Goal: Transaction & Acquisition: Purchase product/service

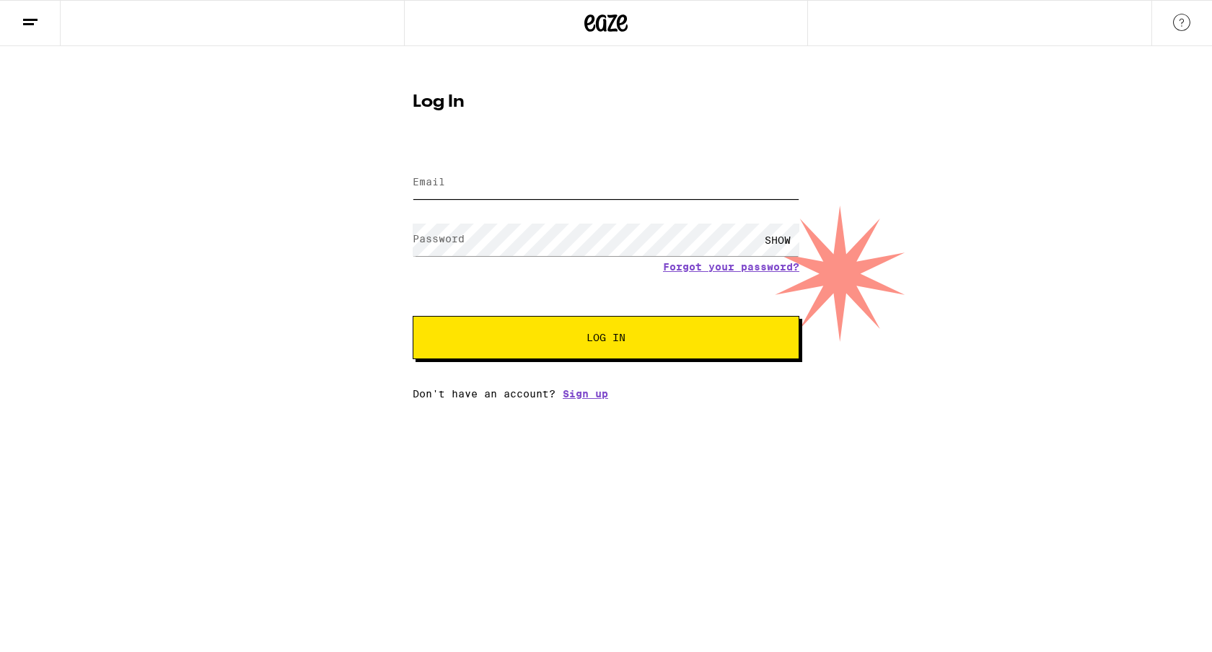
type input "[EMAIL_ADDRESS][DOMAIN_NAME]"
click at [681, 102] on h1 "Log In" at bounding box center [606, 102] width 387 height 17
click at [618, 341] on span "Log In" at bounding box center [606, 338] width 39 height 10
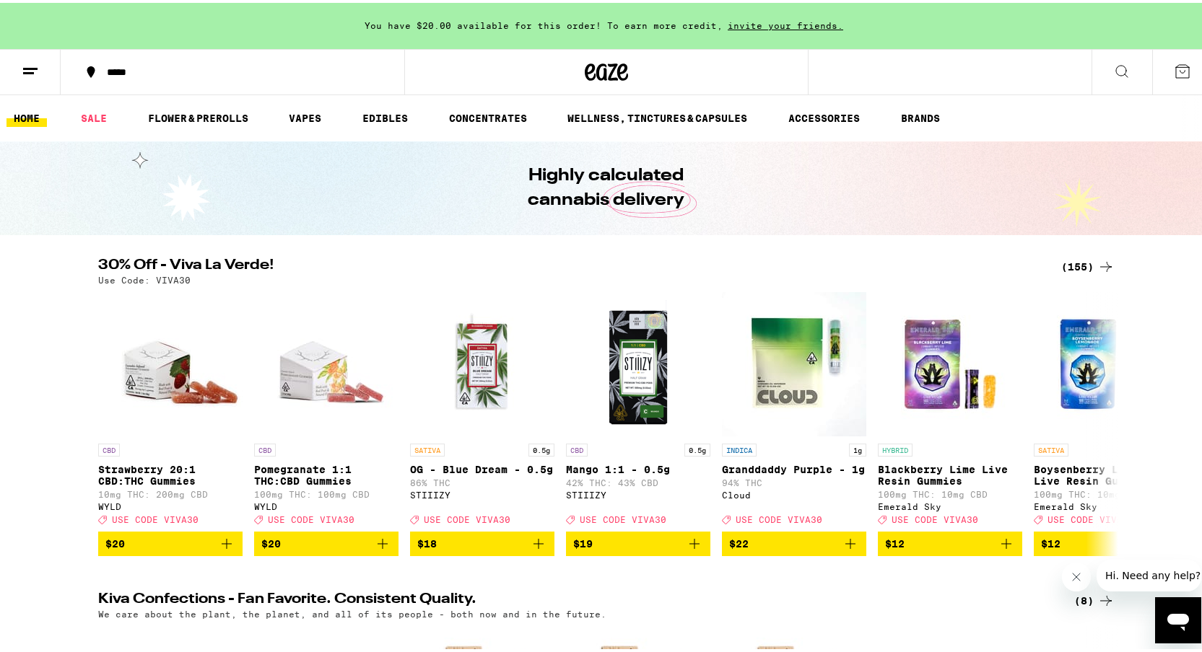
click at [1106, 260] on icon at bounding box center [1105, 263] width 17 height 17
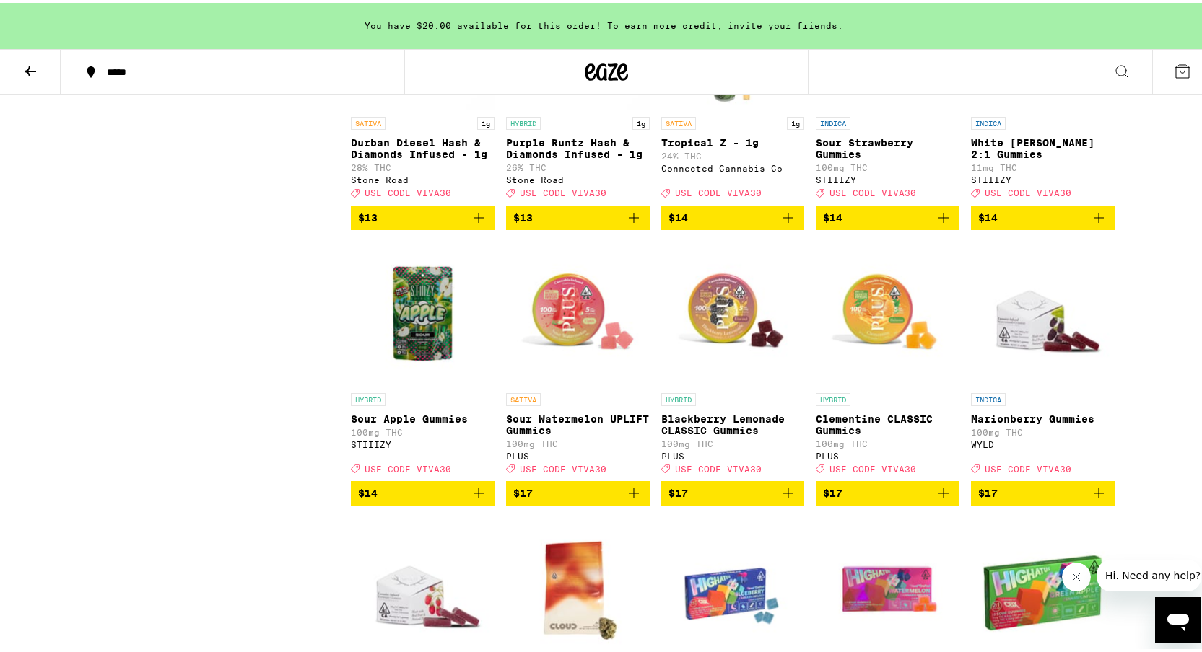
scroll to position [1676, 0]
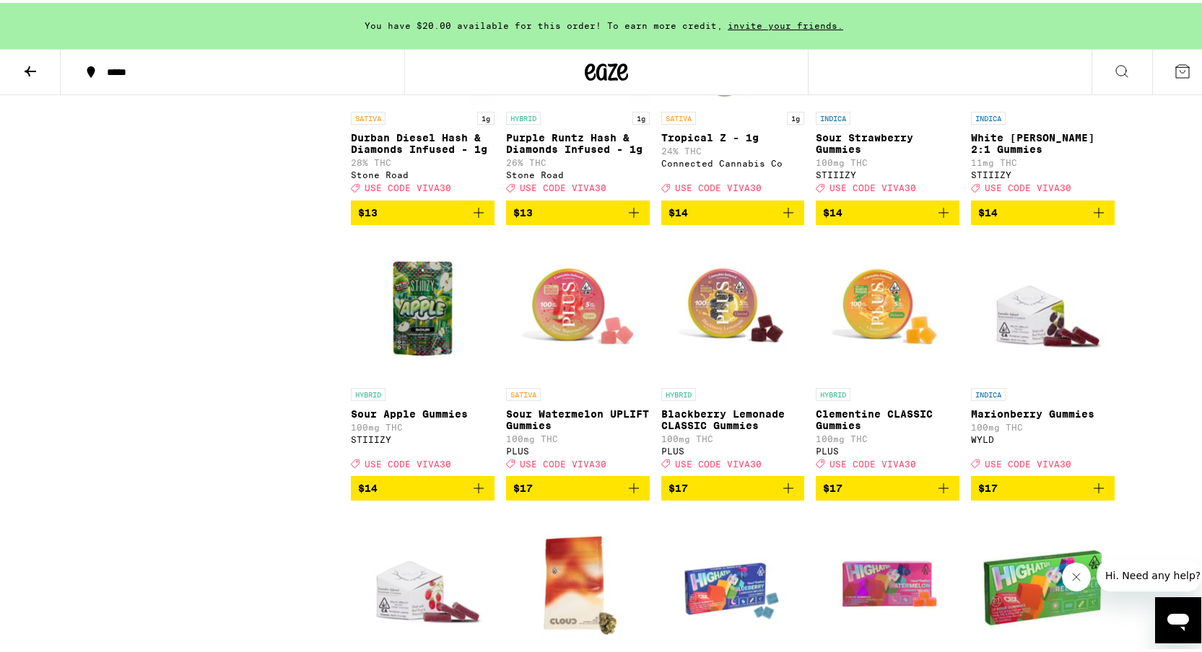
click at [629, 494] on icon "Add to bag" at bounding box center [633, 485] width 17 height 17
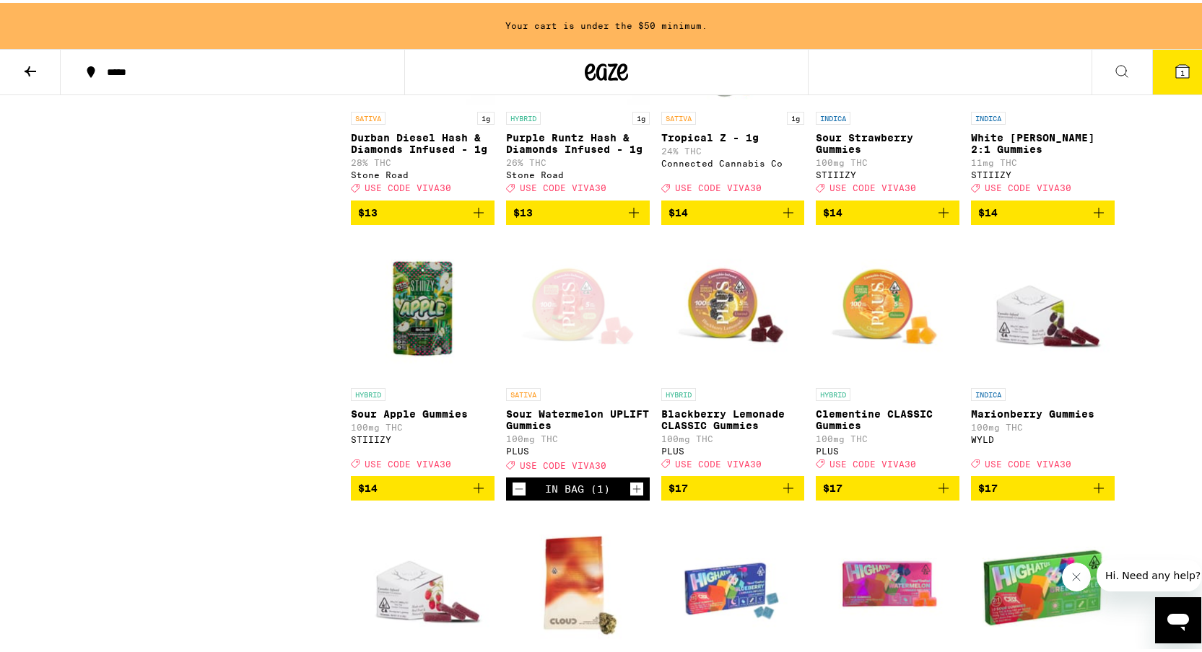
click at [779, 494] on icon "Add to bag" at bounding box center [787, 485] width 17 height 17
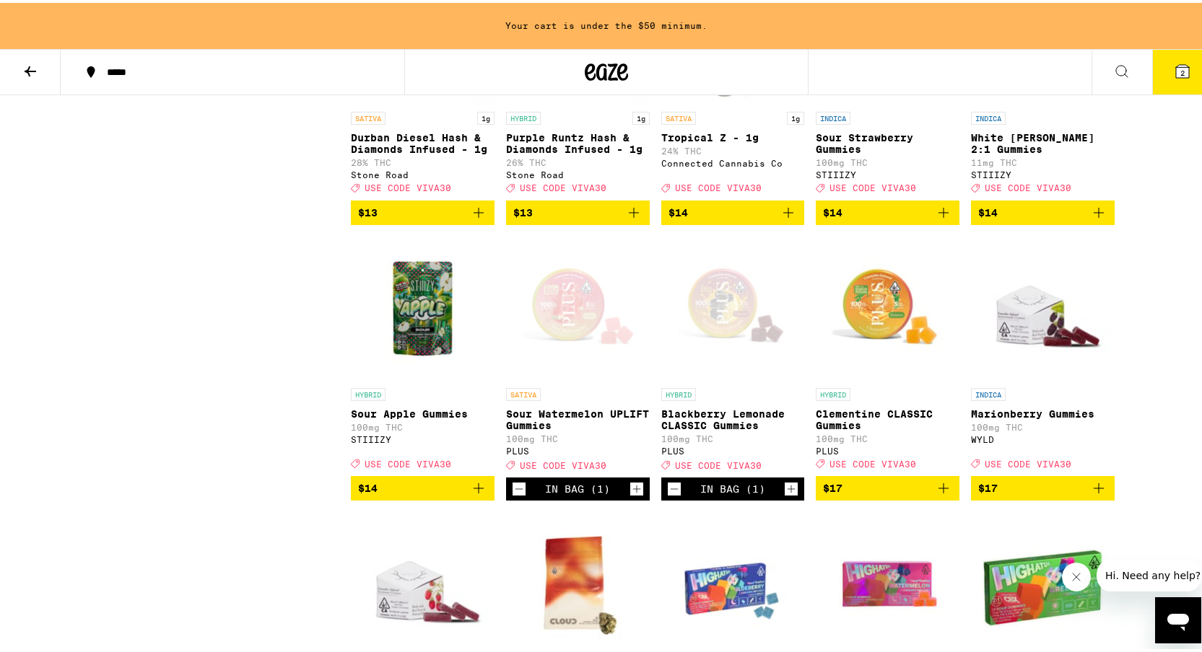
click at [937, 494] on icon "Add to bag" at bounding box center [943, 485] width 17 height 17
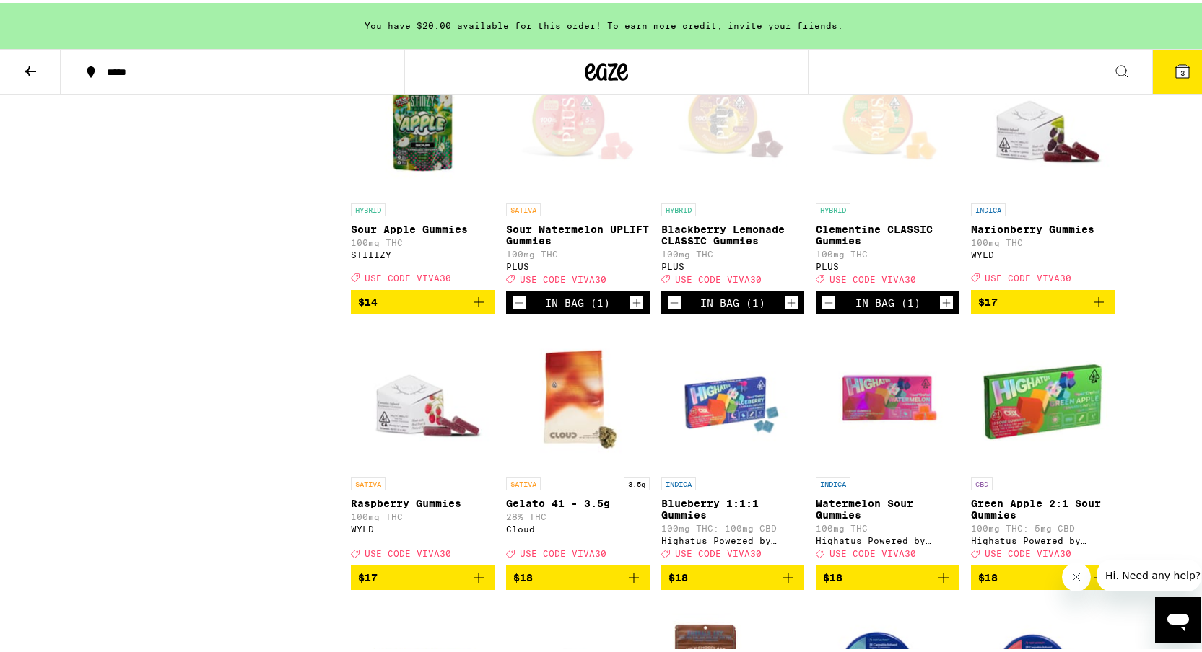
scroll to position [1864, 0]
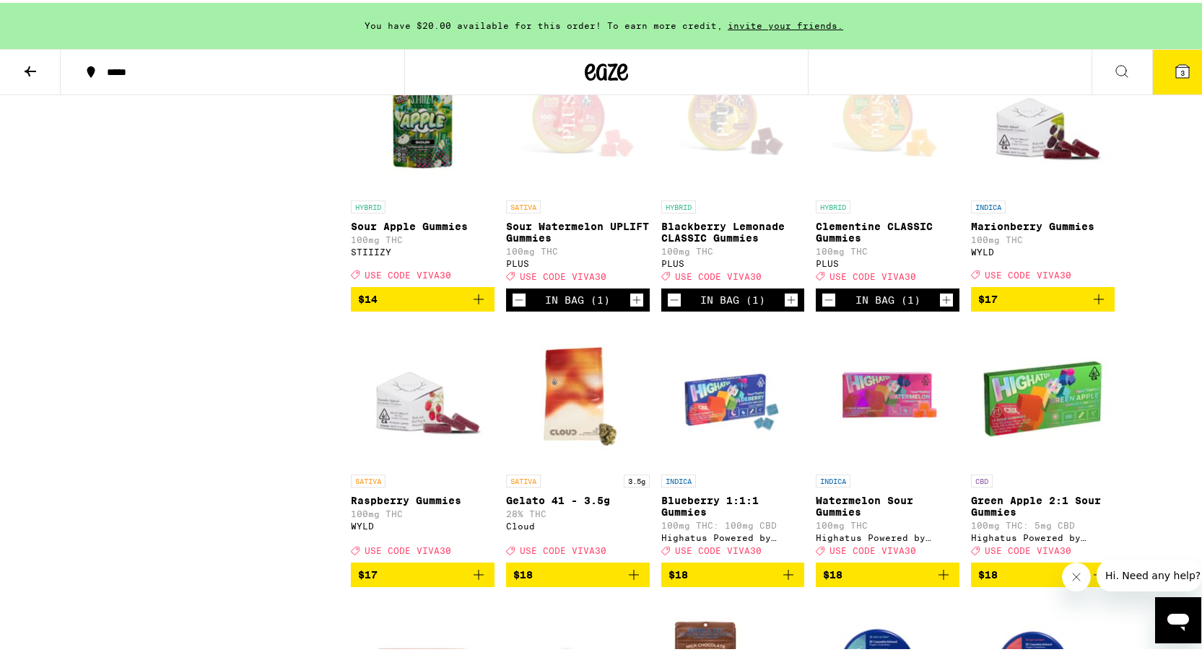
click at [1098, 305] on icon "Add to bag" at bounding box center [1098, 296] width 17 height 17
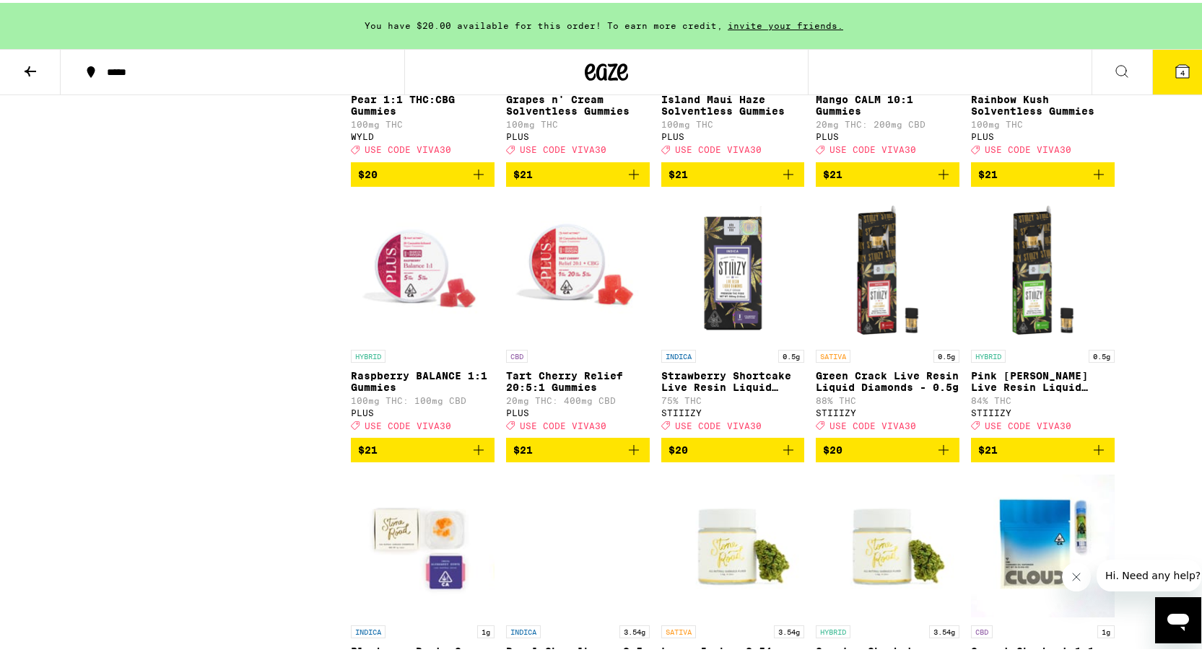
scroll to position [3910, 0]
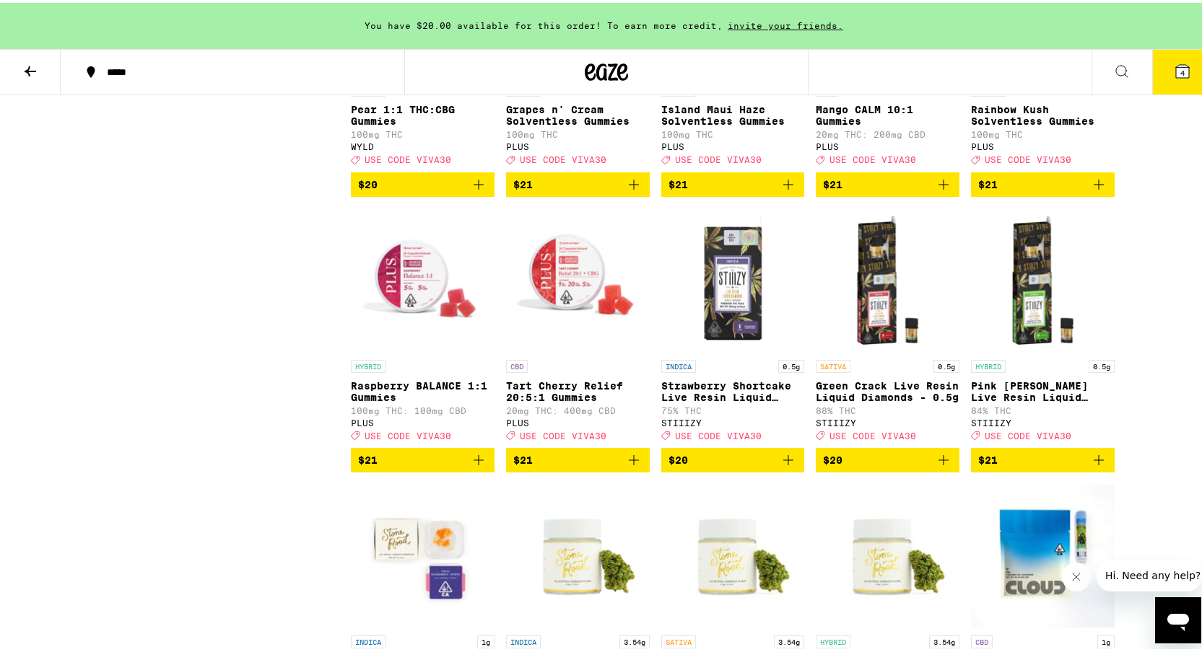
click at [473, 463] on icon "Add to bag" at bounding box center [478, 457] width 10 height 10
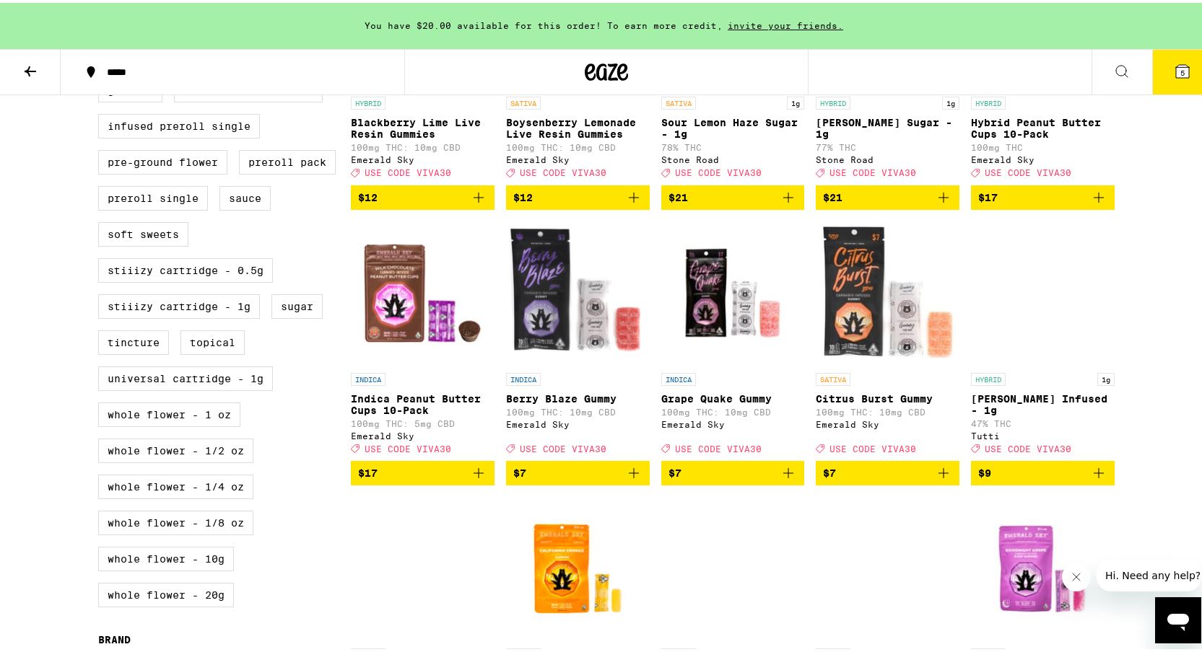
scroll to position [568, 0]
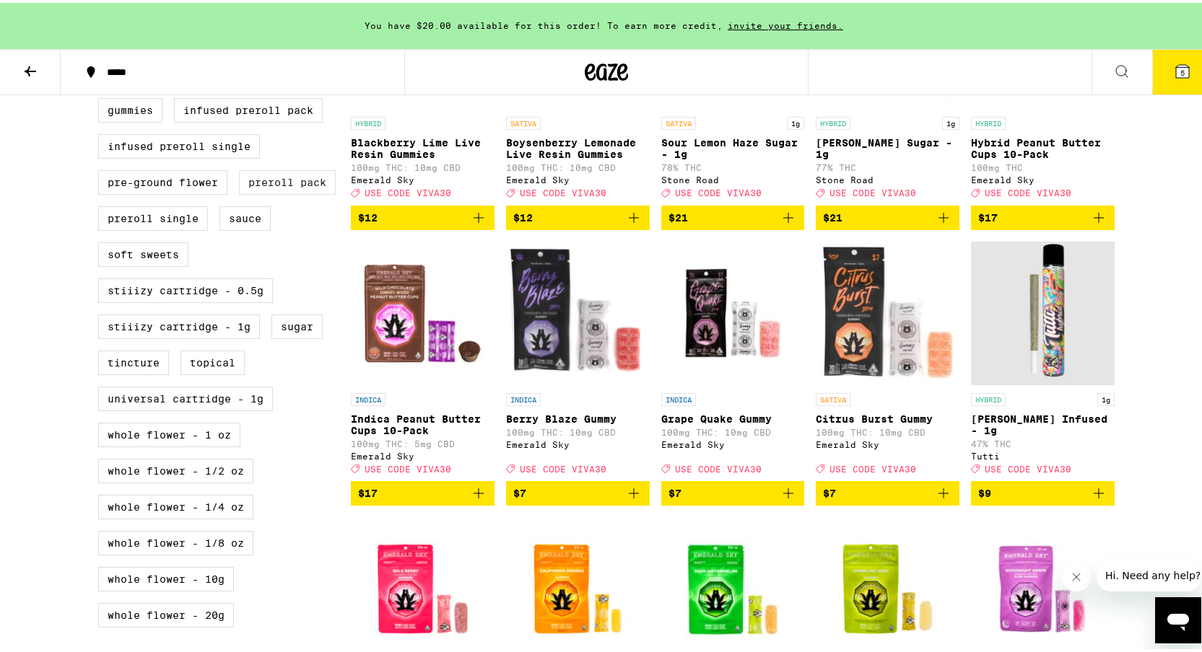
click at [304, 192] on label "Preroll Pack" at bounding box center [287, 179] width 97 height 25
click at [102, 62] on input "Preroll Pack" at bounding box center [101, 61] width 1 height 1
checkbox input "true"
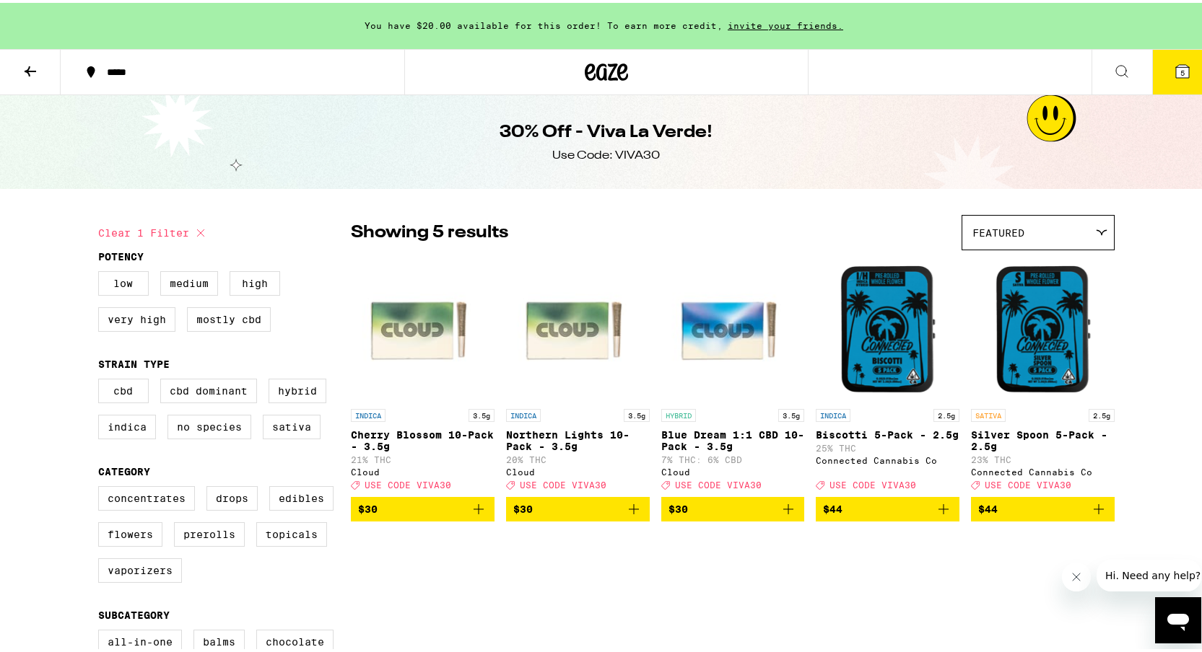
click at [1179, 75] on icon at bounding box center [1181, 68] width 17 height 17
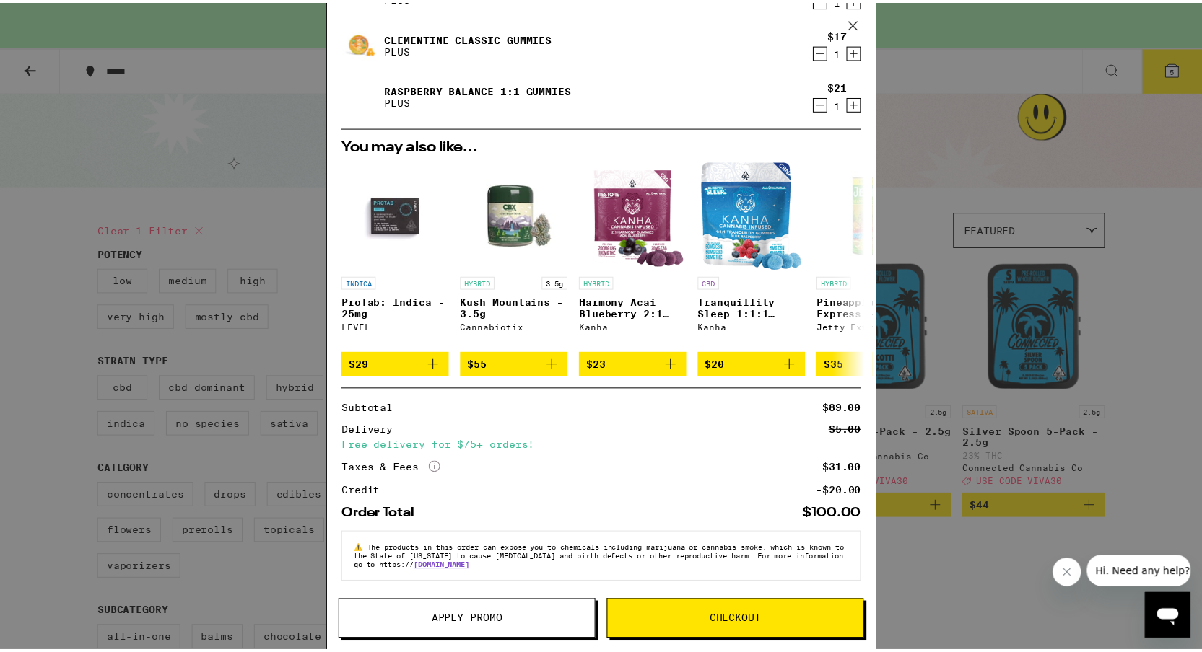
scroll to position [243, 0]
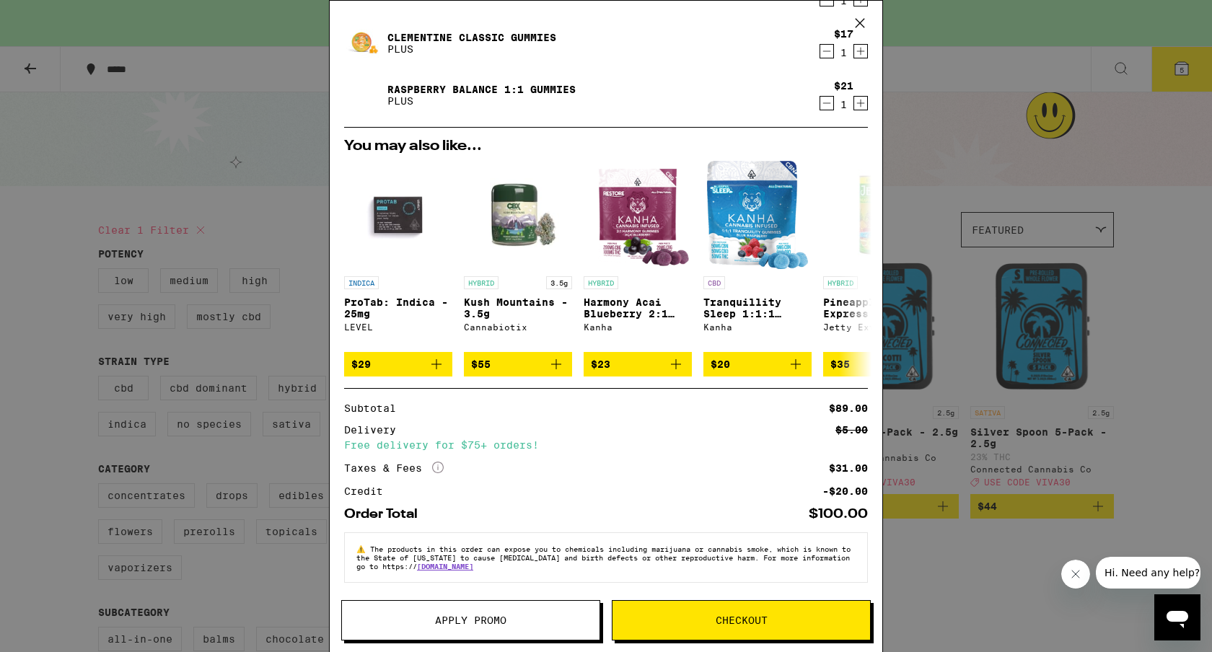
click at [497, 625] on span "Apply Promo" at bounding box center [470, 621] width 71 height 10
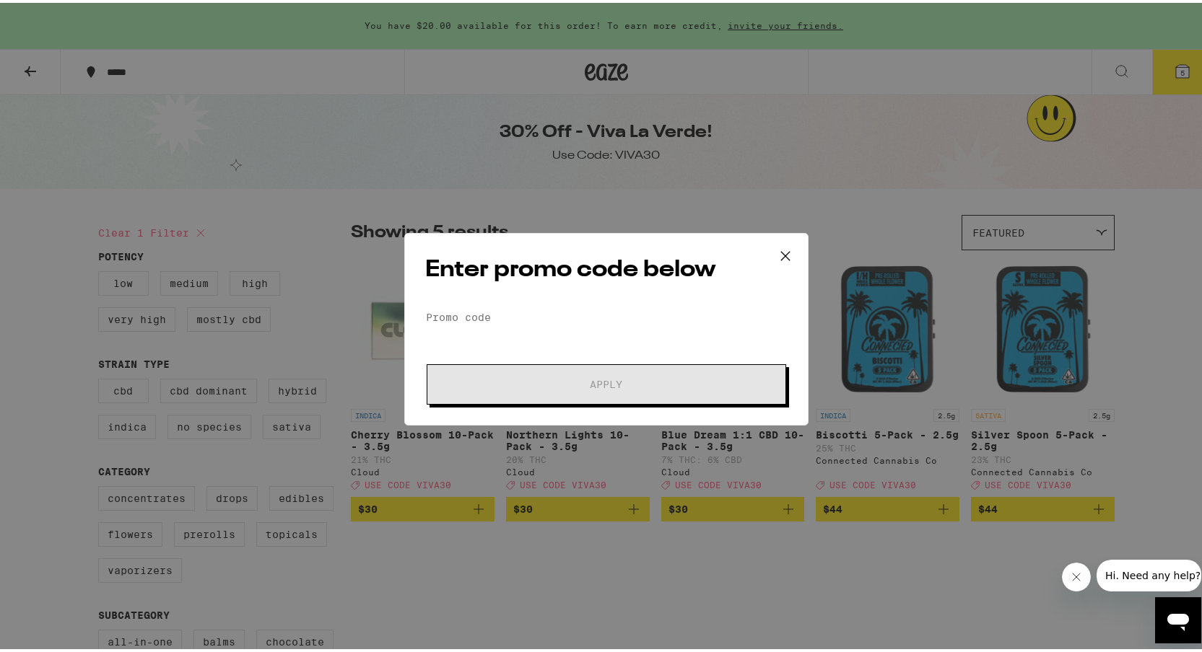
click at [589, 299] on div "Enter promo code below Promo Code Apply" at bounding box center [606, 326] width 404 height 193
click at [590, 312] on input "Promo Code" at bounding box center [606, 315] width 362 height 22
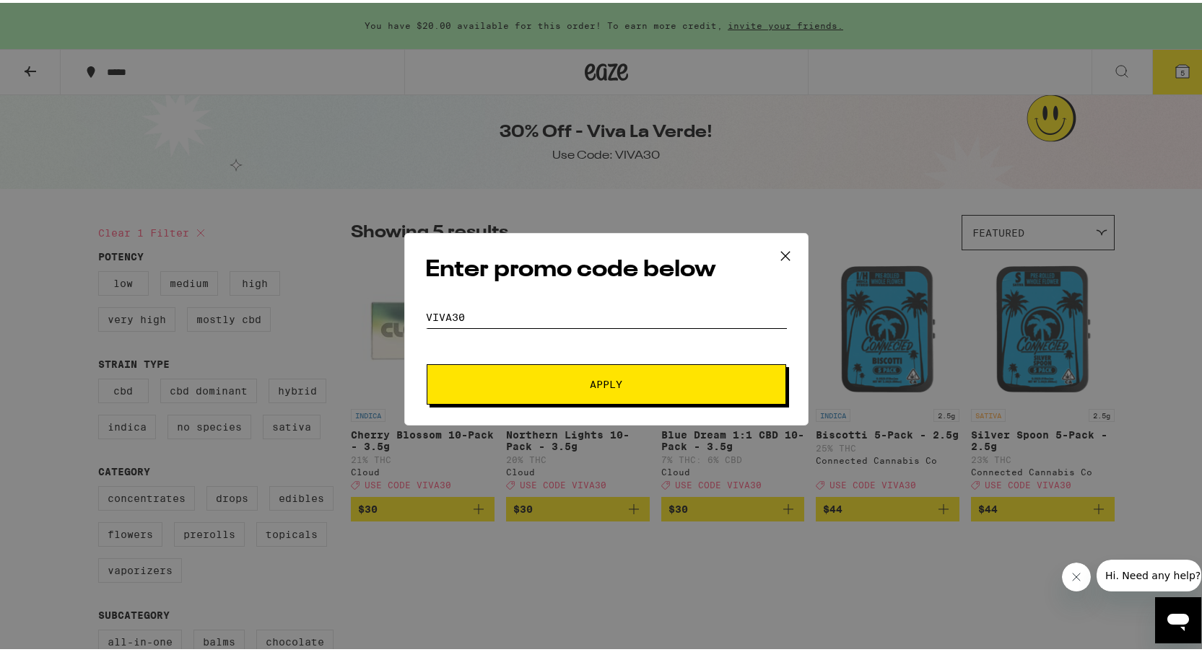
type input "viva30"
click at [600, 381] on span "Apply" at bounding box center [606, 382] width 32 height 10
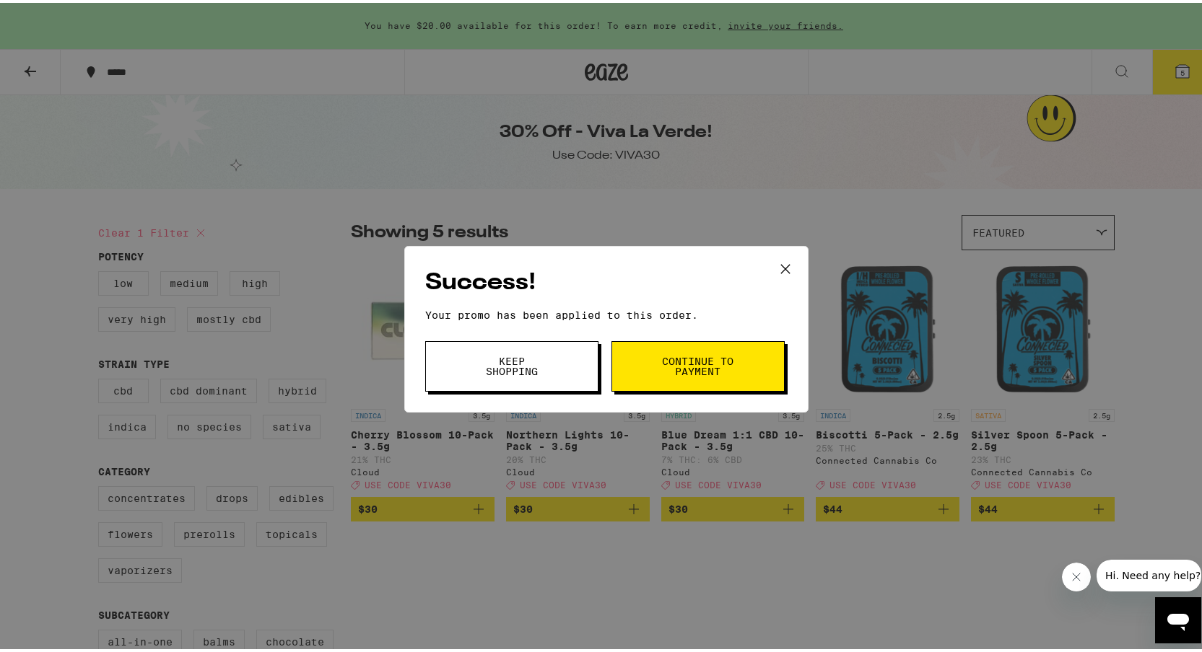
click at [704, 357] on span "Continue to payment" at bounding box center [698, 364] width 74 height 20
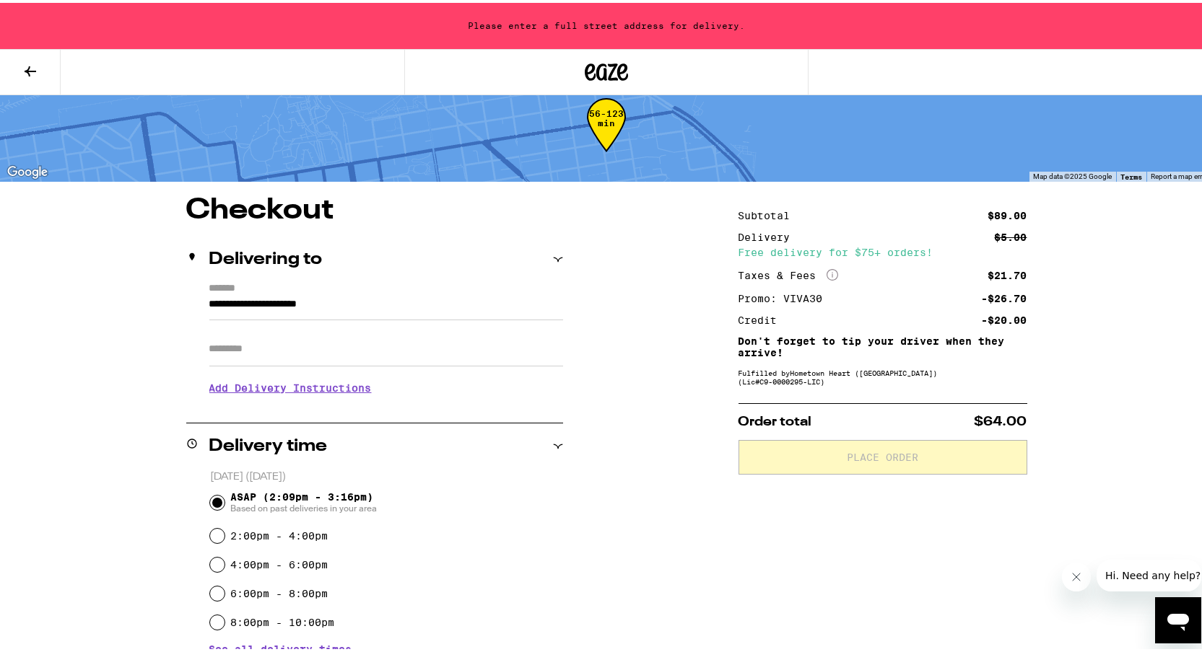
scroll to position [53, 0]
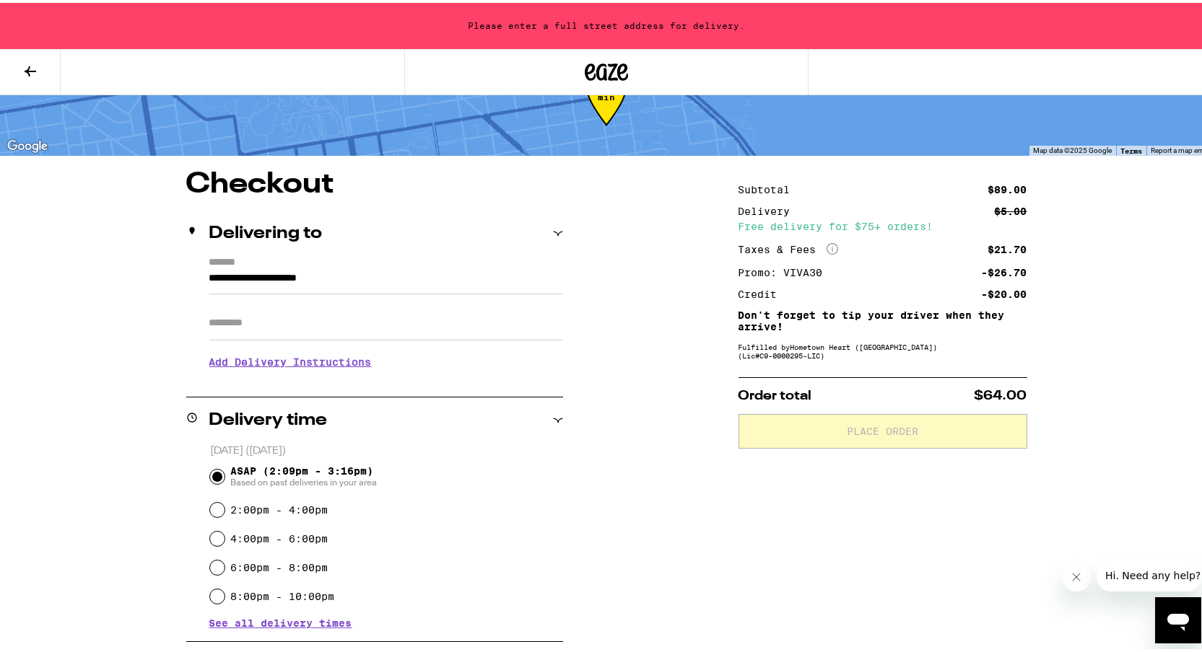
click at [335, 279] on input "**********" at bounding box center [386, 279] width 354 height 25
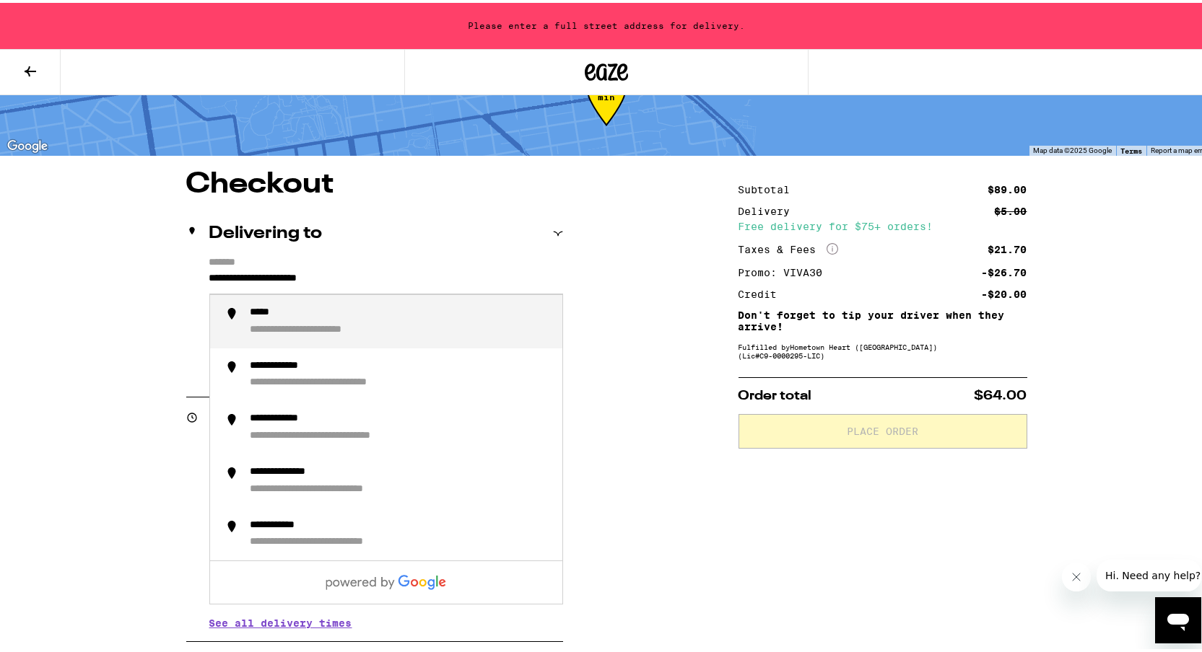
click at [330, 279] on input "**********" at bounding box center [386, 279] width 354 height 25
click at [299, 325] on div "**********" at bounding box center [325, 327] width 150 height 13
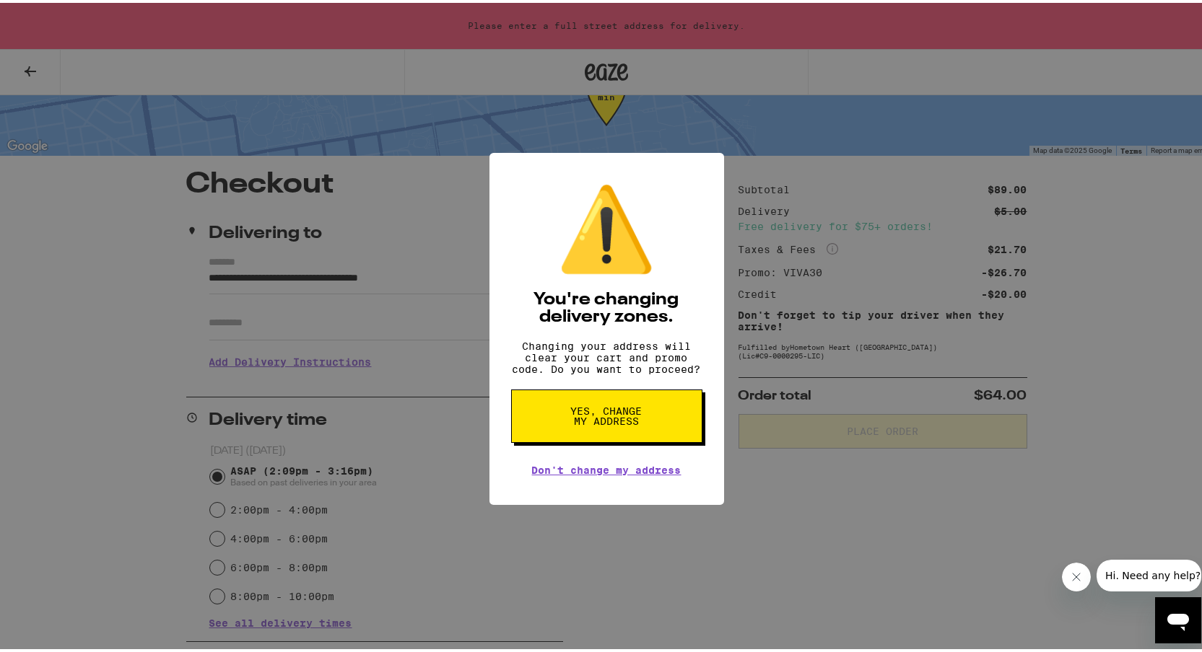
click at [608, 424] on span "Yes, change my address" at bounding box center [606, 413] width 74 height 20
type input "**********"
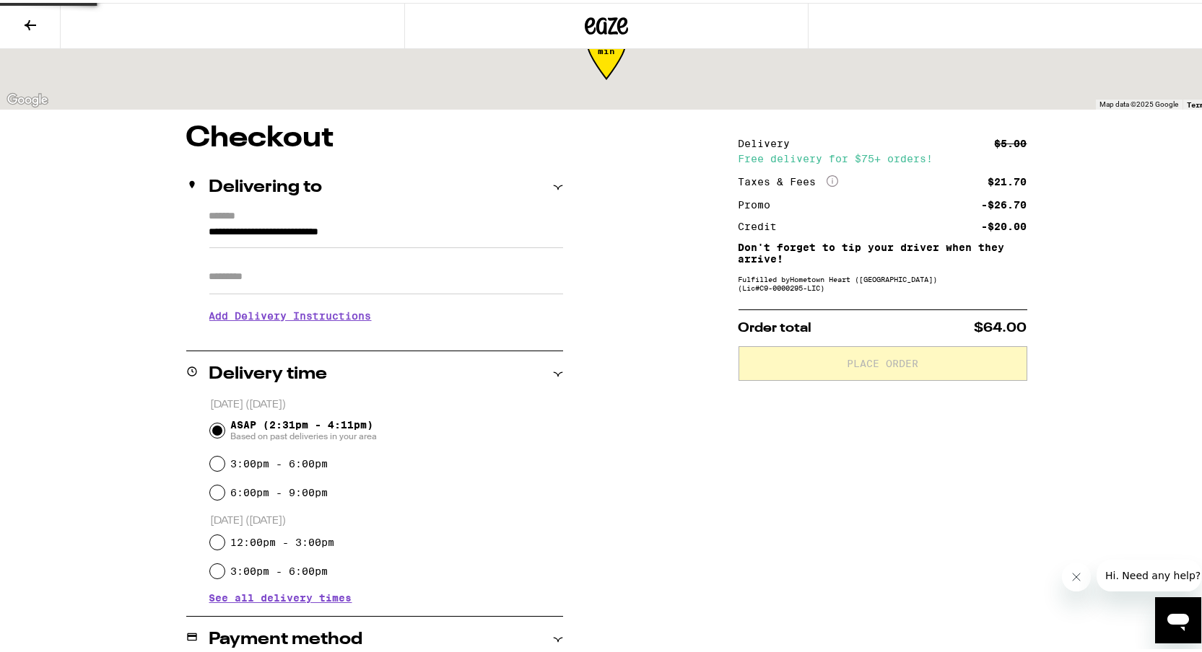
scroll to position [7, 0]
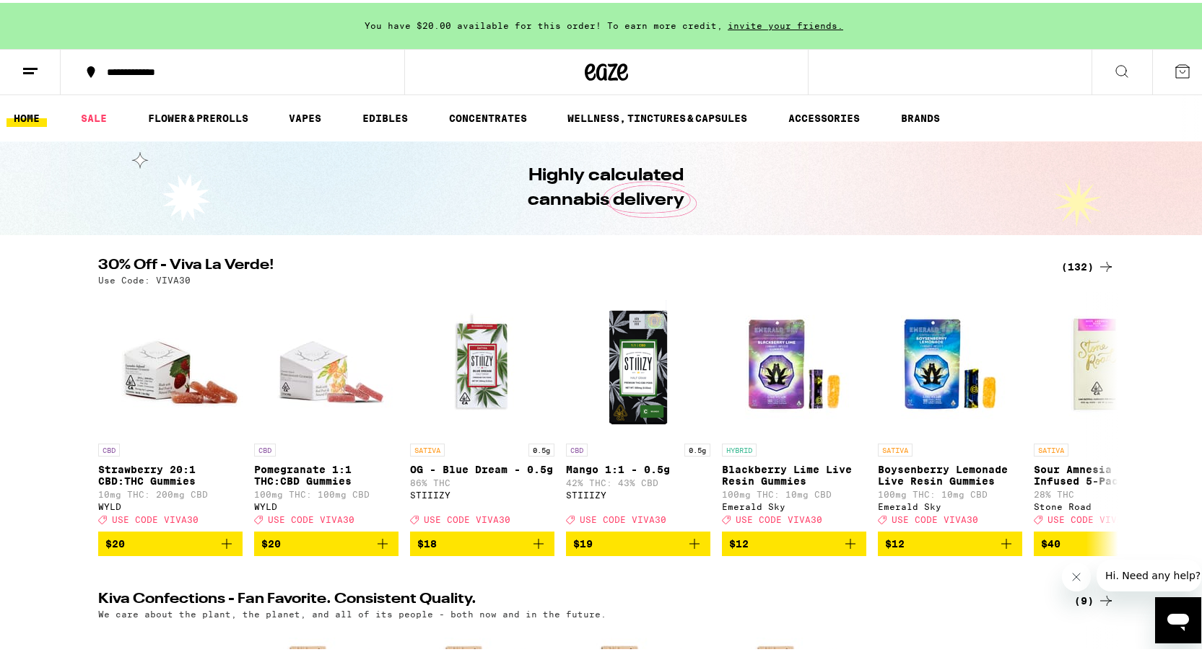
click at [1067, 263] on div "(132)" at bounding box center [1087, 263] width 53 height 17
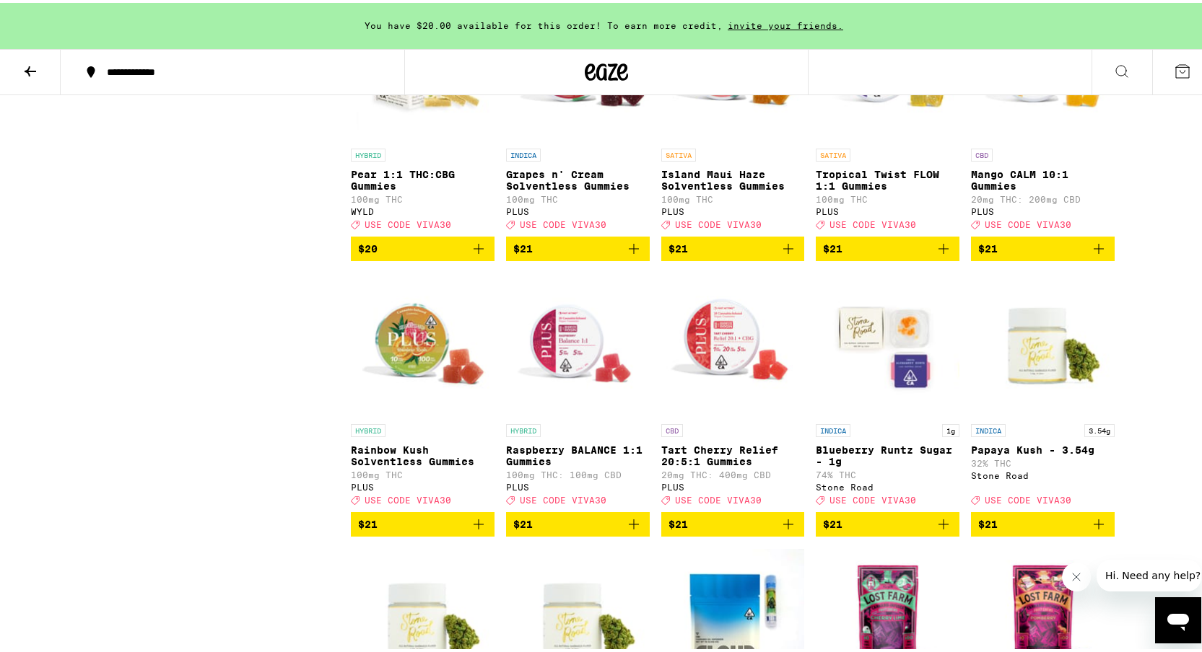
scroll to position [3329, 0]
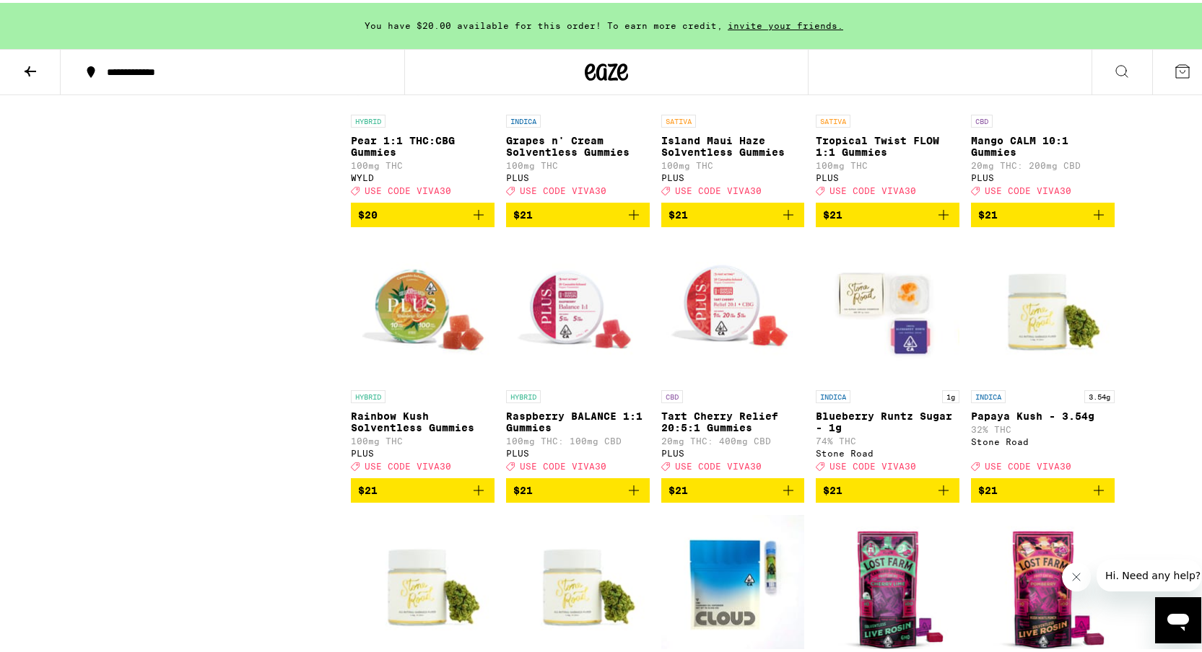
click at [629, 497] on icon "Add to bag" at bounding box center [633, 487] width 17 height 17
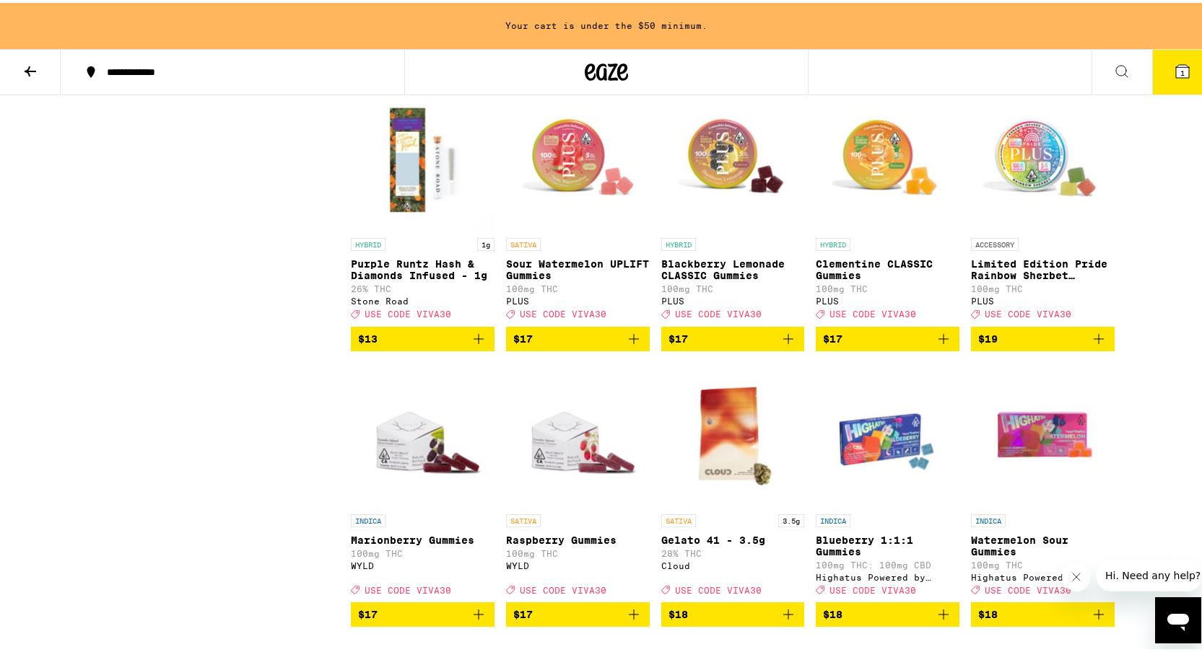
scroll to position [1527, 0]
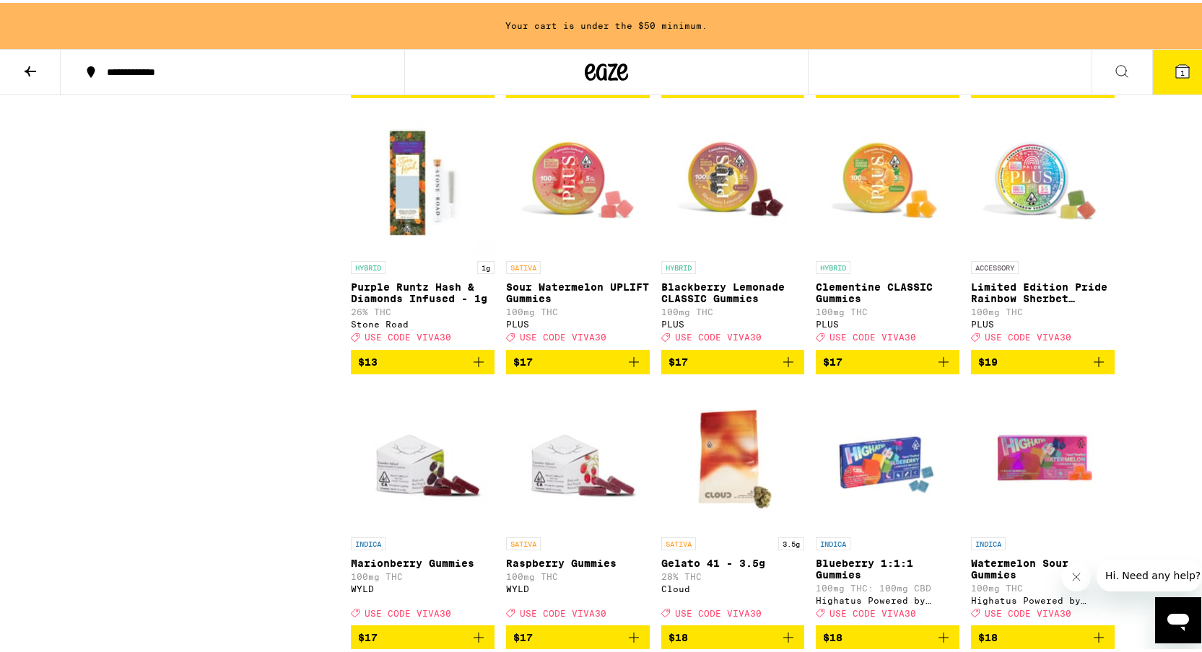
click at [629, 368] on icon "Add to bag" at bounding box center [633, 359] width 17 height 17
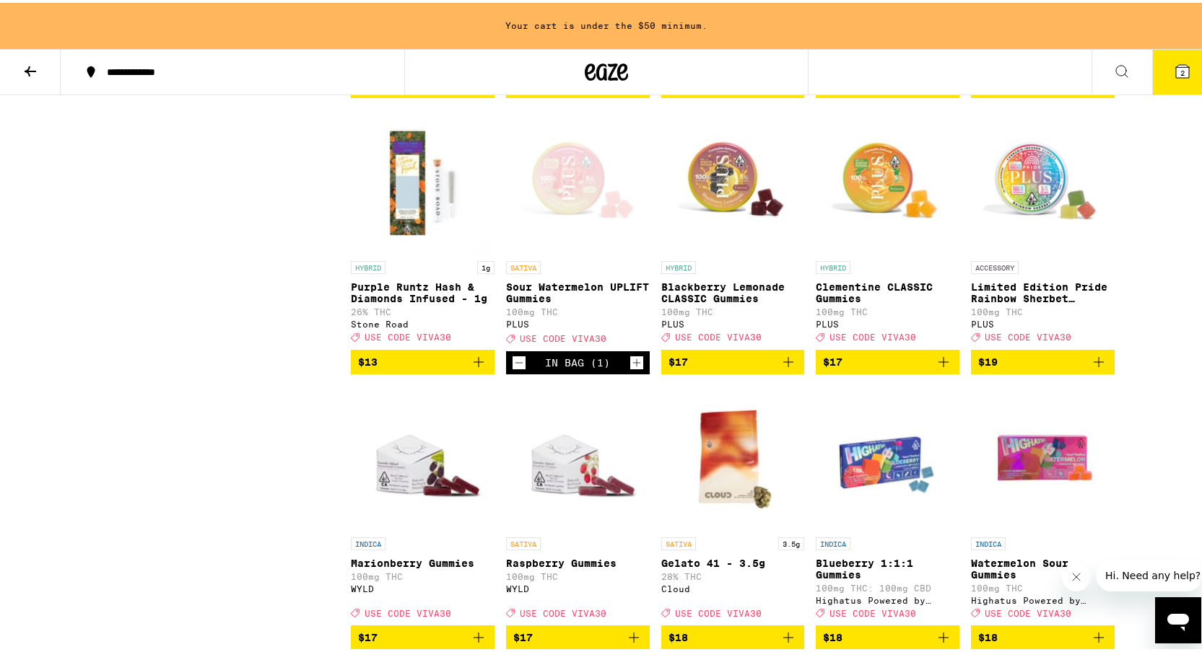
click at [783, 364] on icon "Add to bag" at bounding box center [788, 359] width 10 height 10
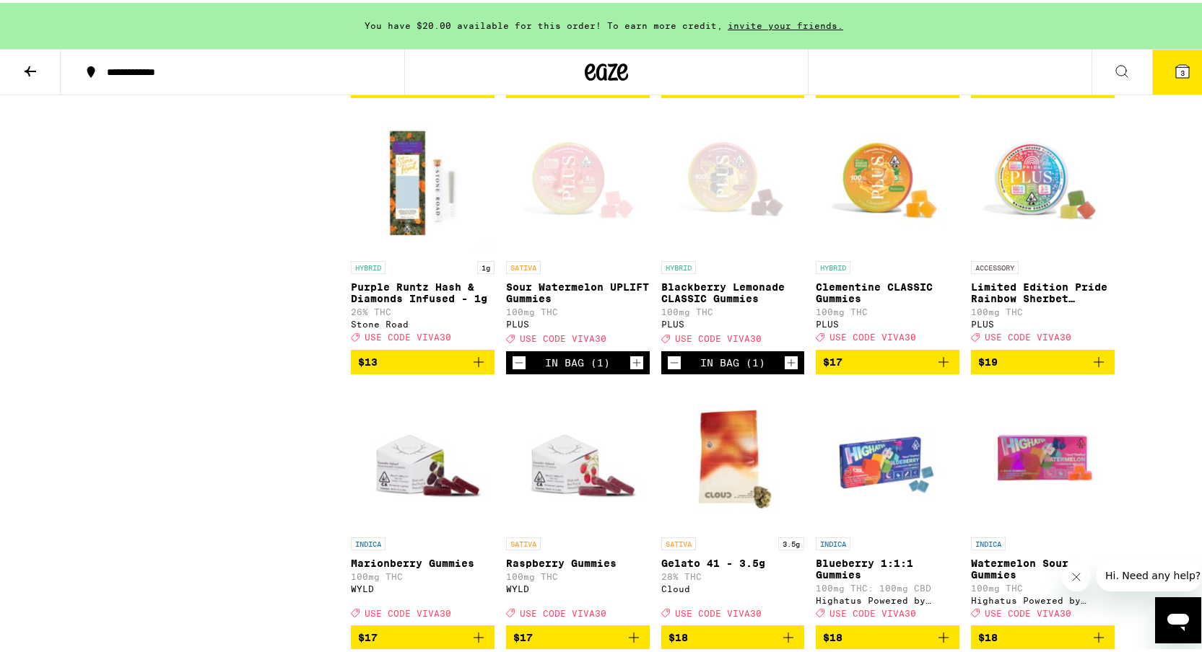
click at [939, 368] on icon "Add to bag" at bounding box center [943, 359] width 17 height 17
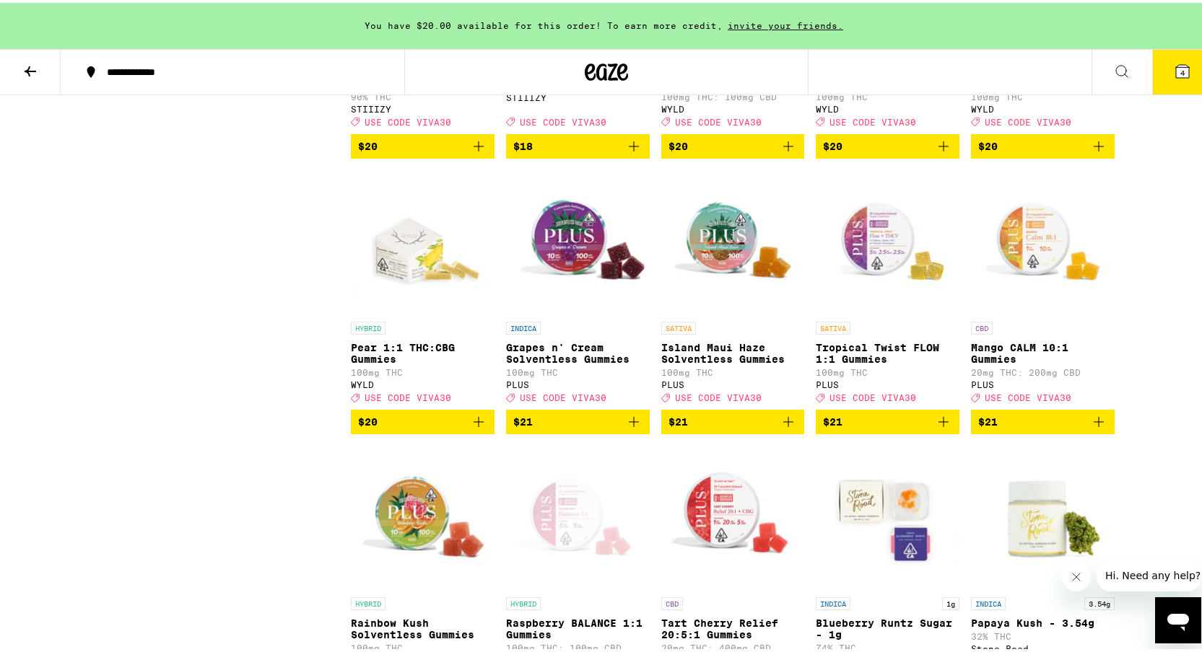
scroll to position [3126, 0]
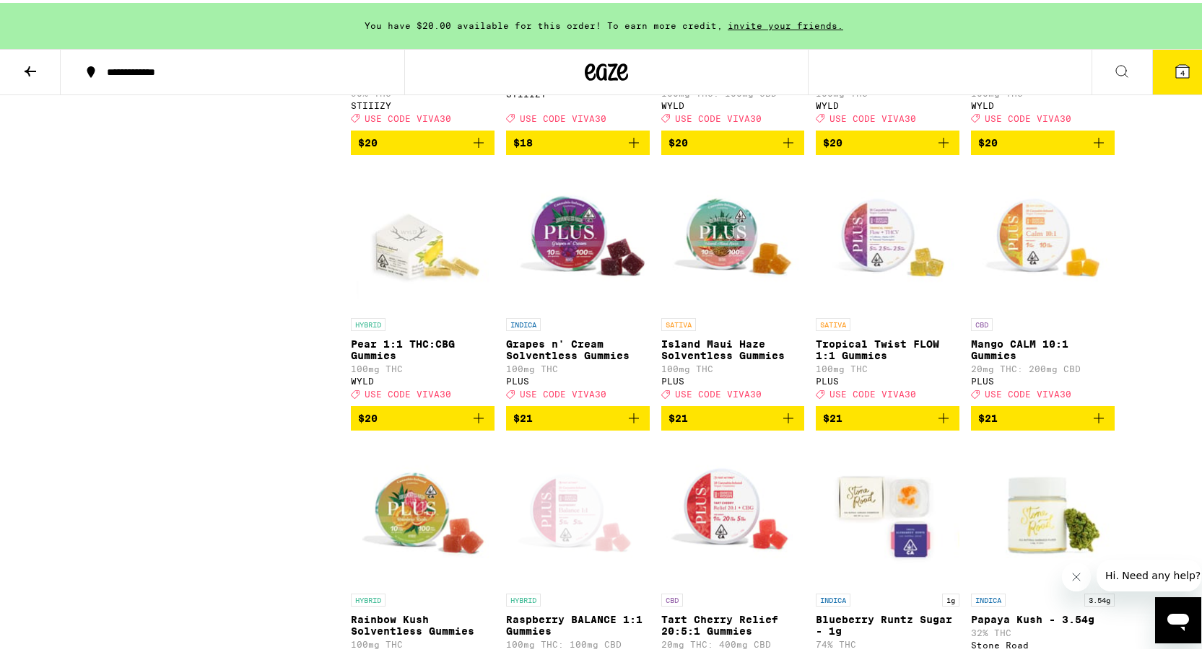
click at [636, 424] on icon "Add to bag" at bounding box center [633, 415] width 17 height 17
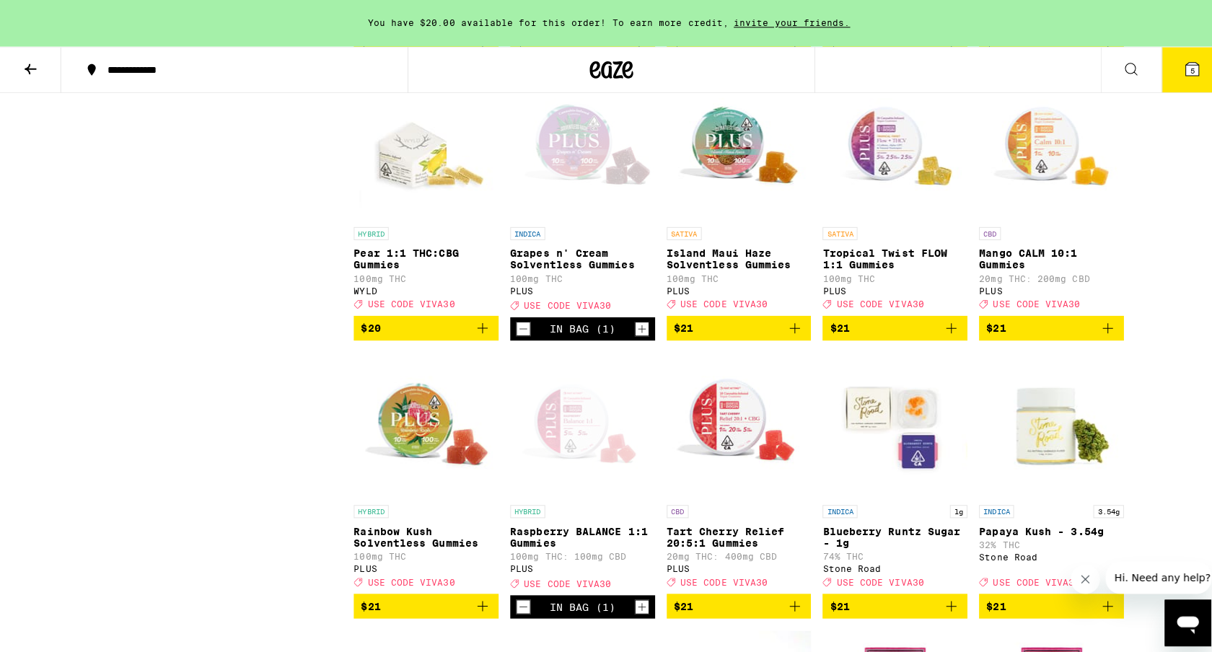
scroll to position [3315, 0]
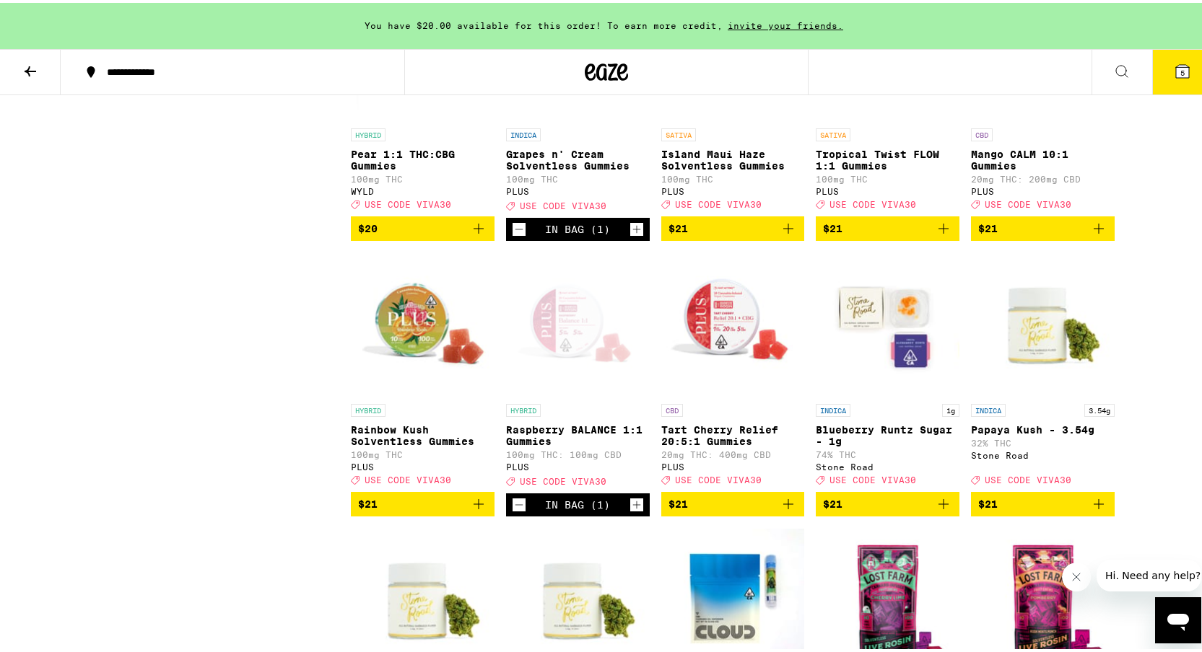
click at [1180, 66] on span "5" at bounding box center [1182, 70] width 4 height 9
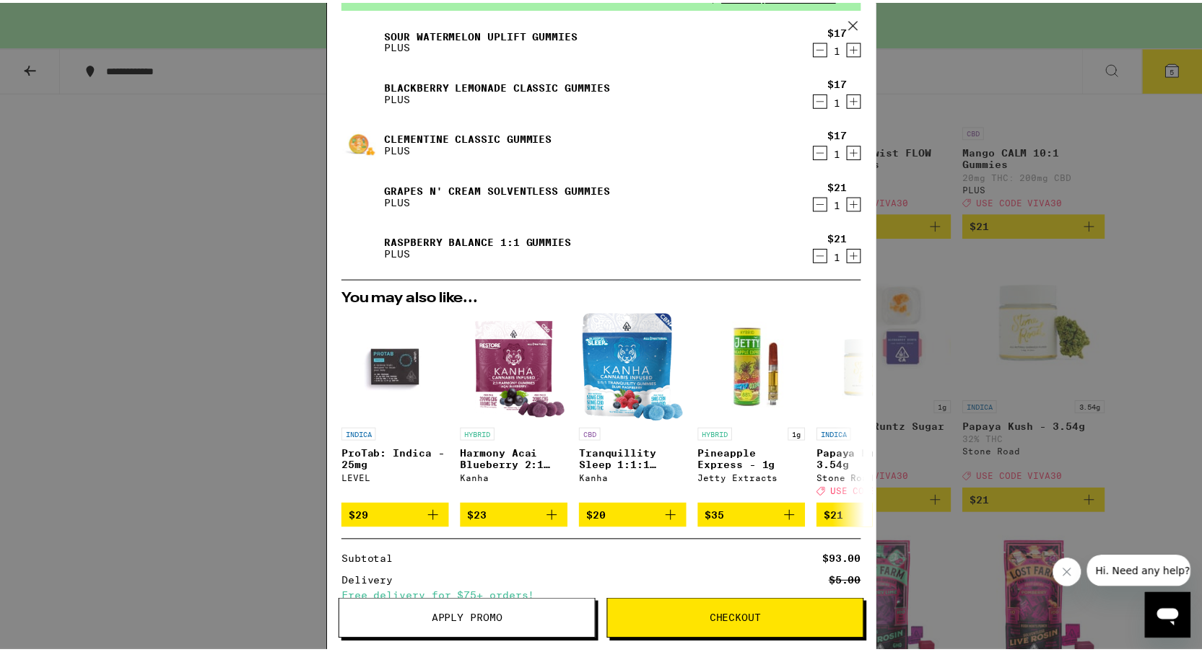
scroll to position [80, 0]
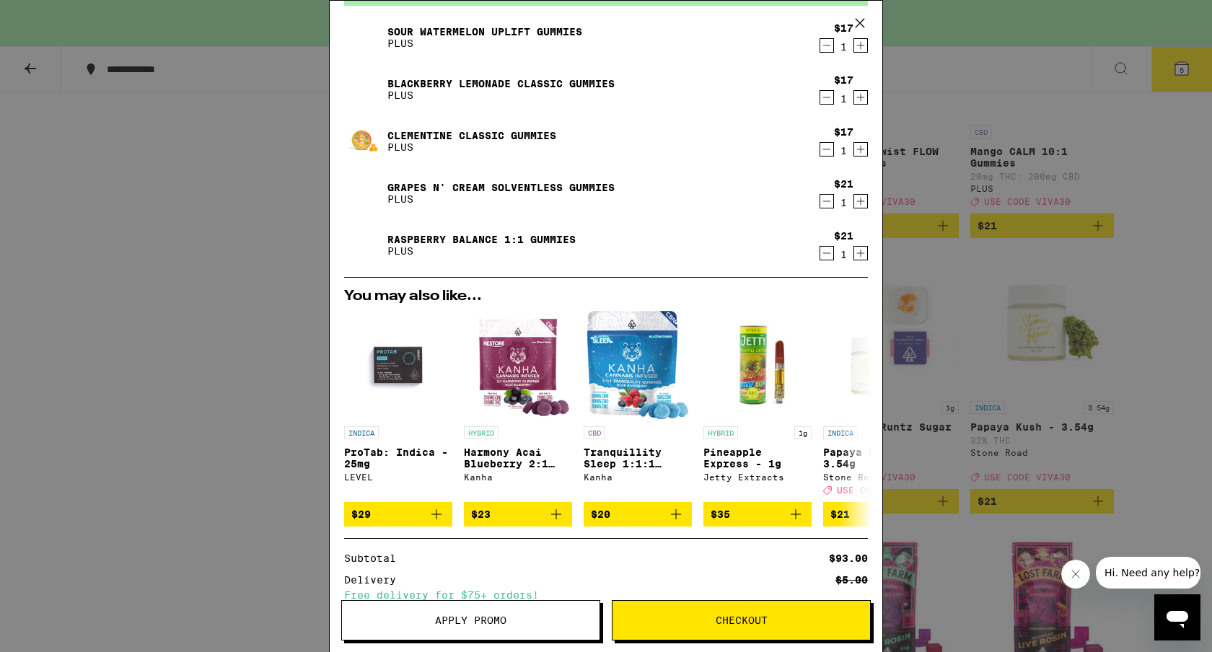
click at [487, 623] on span "Apply Promo" at bounding box center [470, 621] width 71 height 10
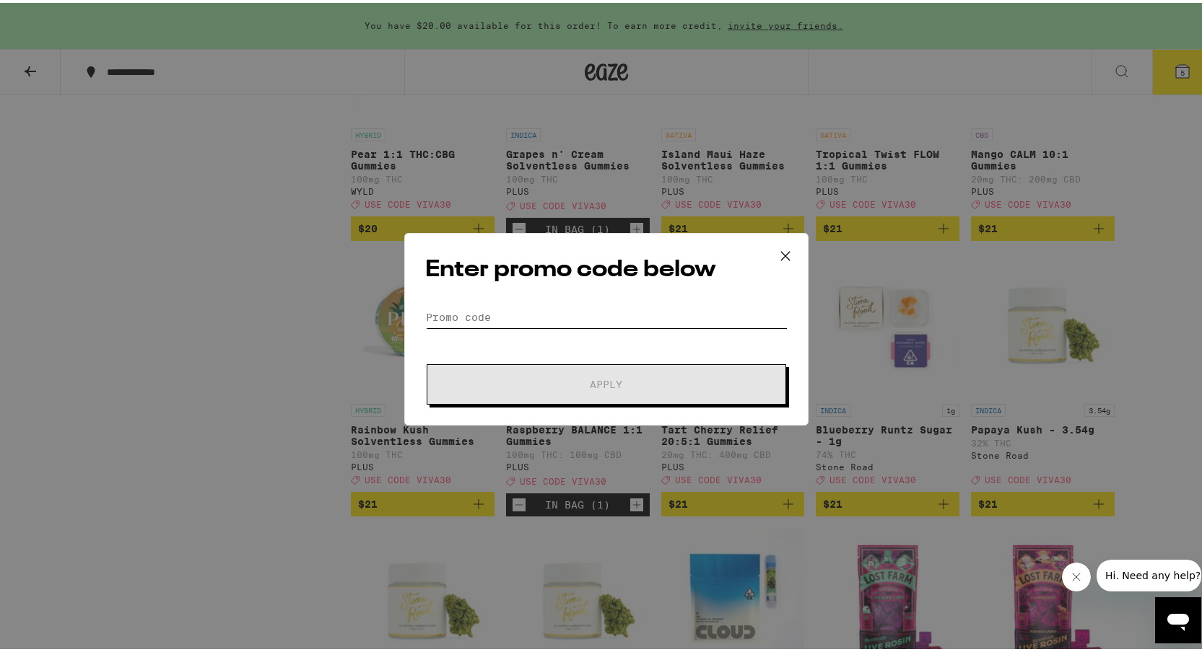
click at [594, 316] on input "Promo Code" at bounding box center [606, 315] width 362 height 22
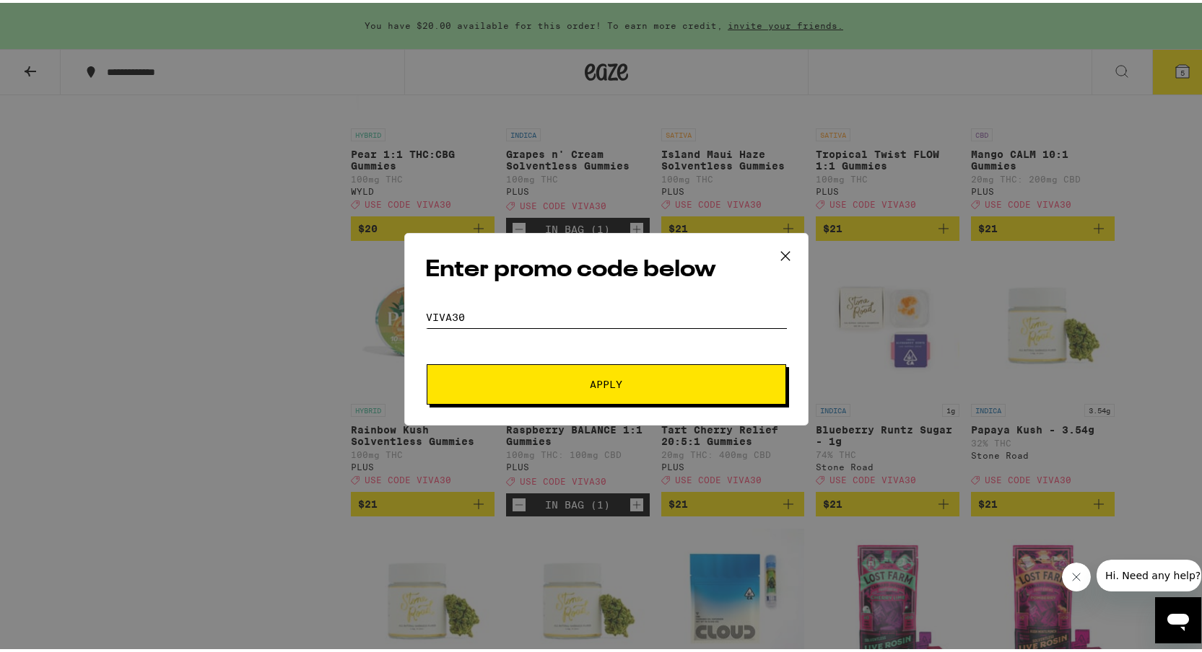
type input "viva30"
click at [655, 370] on button "Apply" at bounding box center [606, 382] width 359 height 40
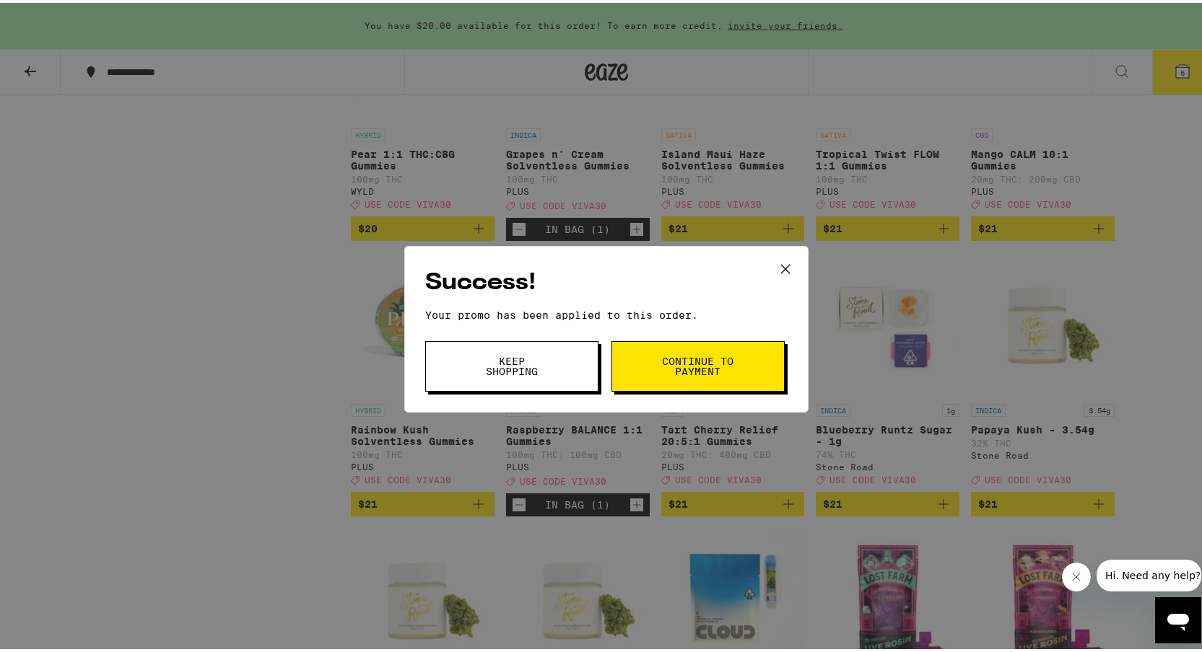
click at [683, 367] on span "Continue to payment" at bounding box center [698, 364] width 74 height 20
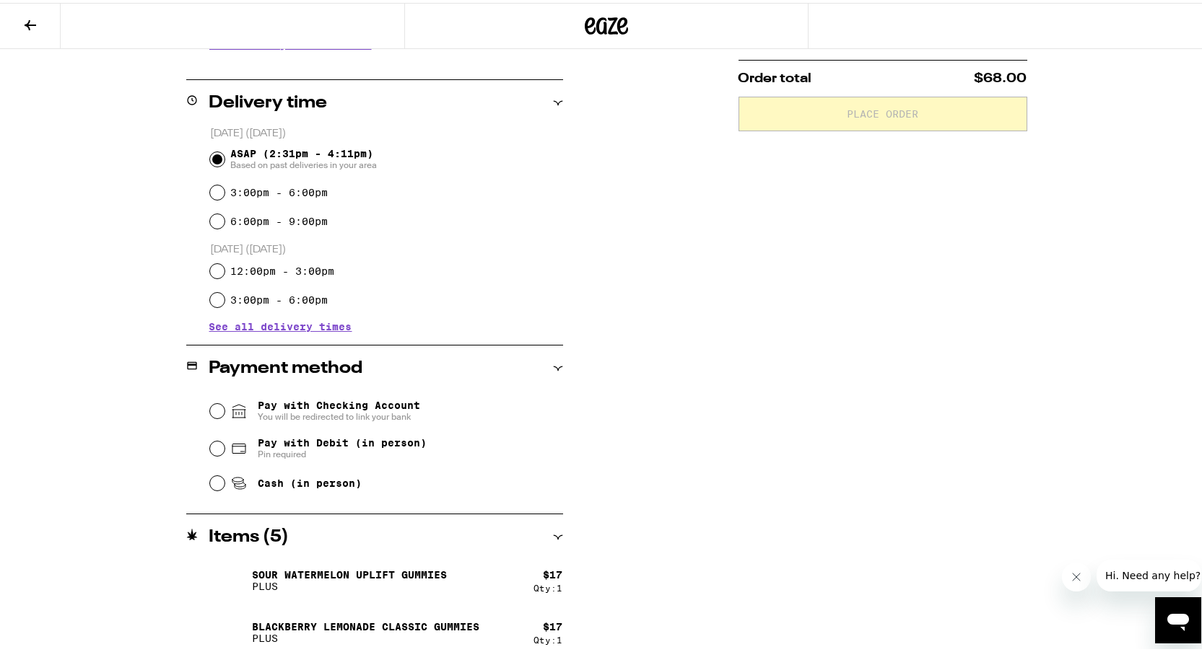
scroll to position [387, 0]
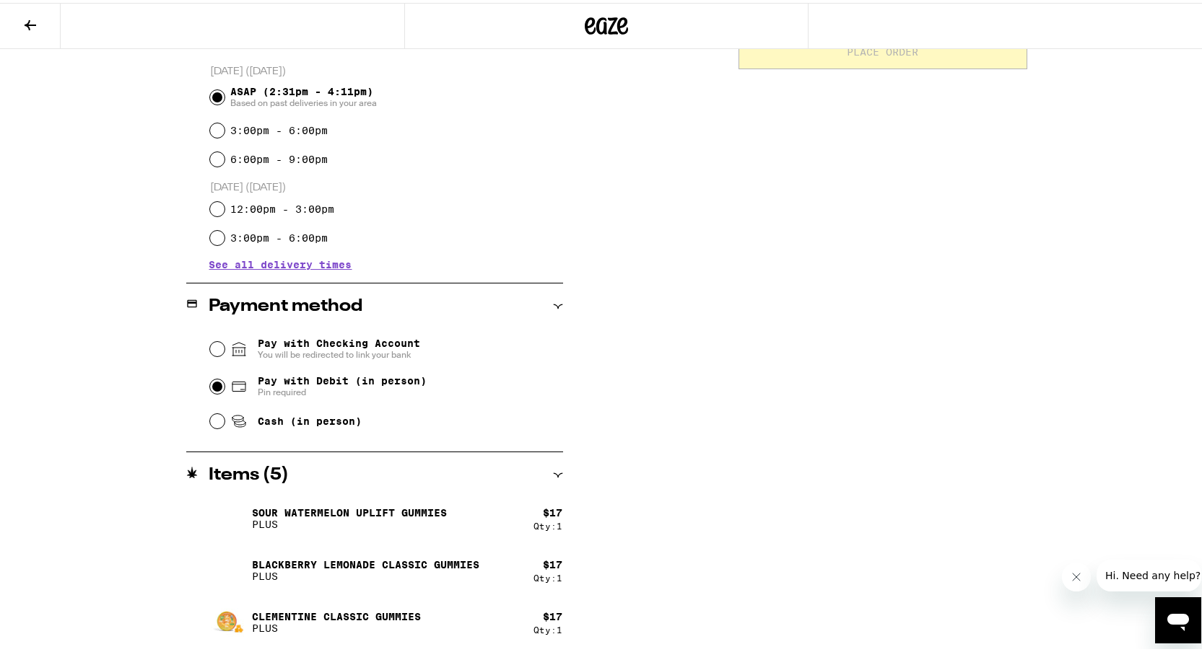
click at [210, 386] on input "Pay with Debit (in person) Pin required" at bounding box center [217, 384] width 14 height 14
radio input "true"
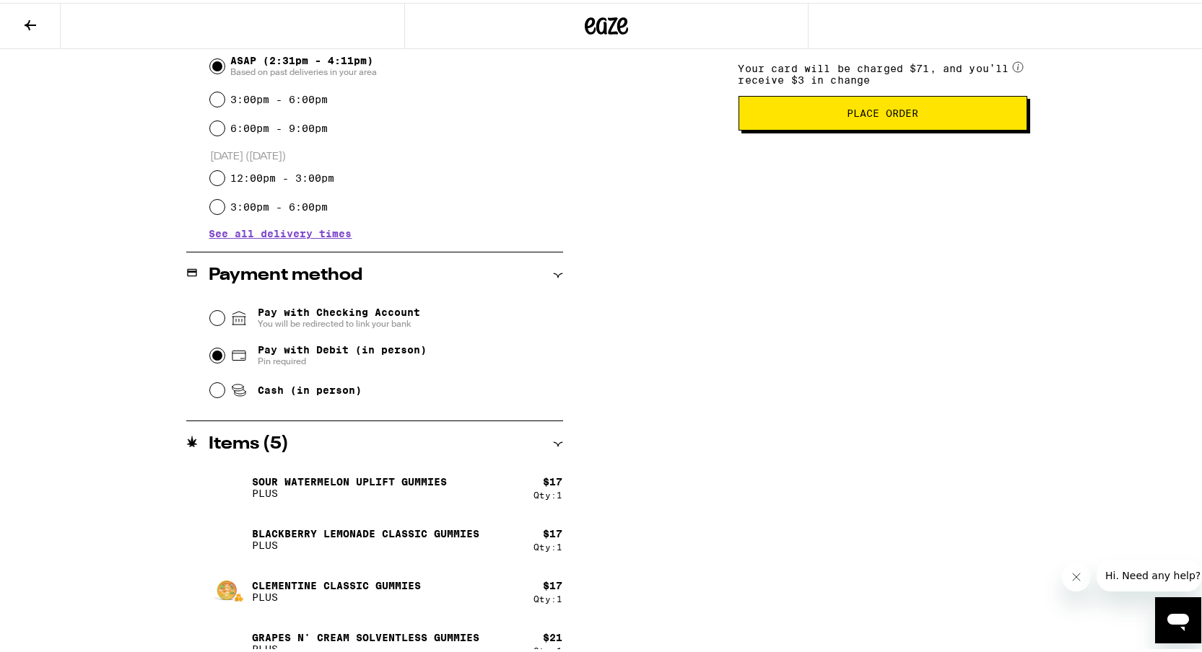
scroll to position [134, 0]
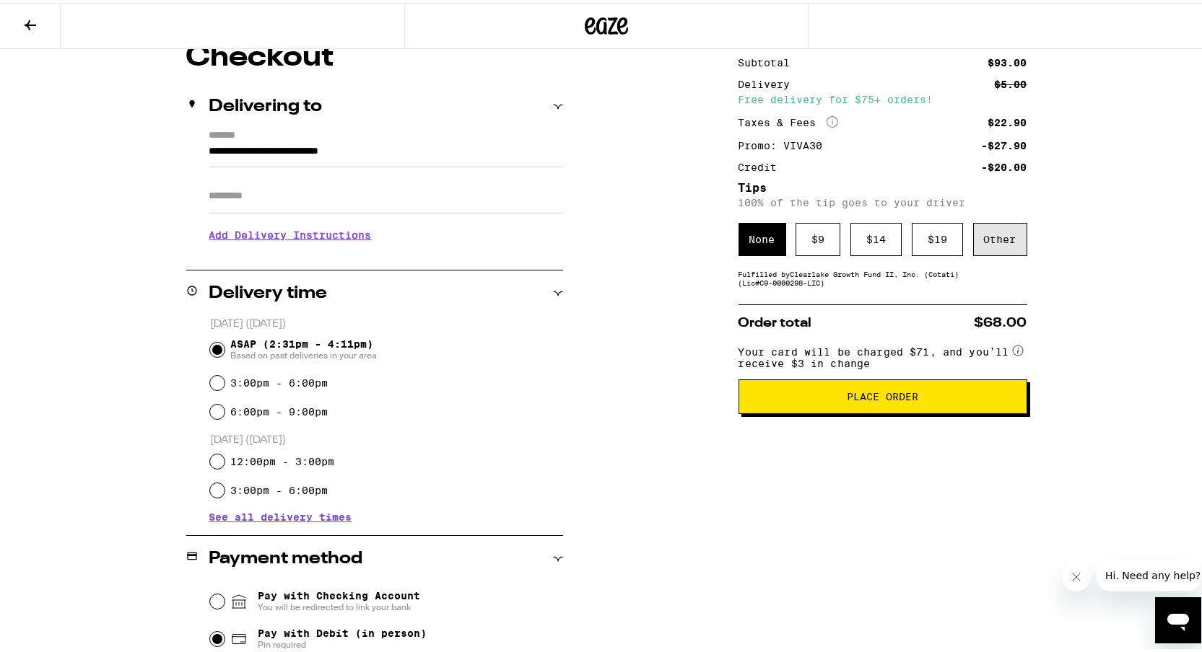
click at [998, 247] on div "Other" at bounding box center [1000, 236] width 54 height 33
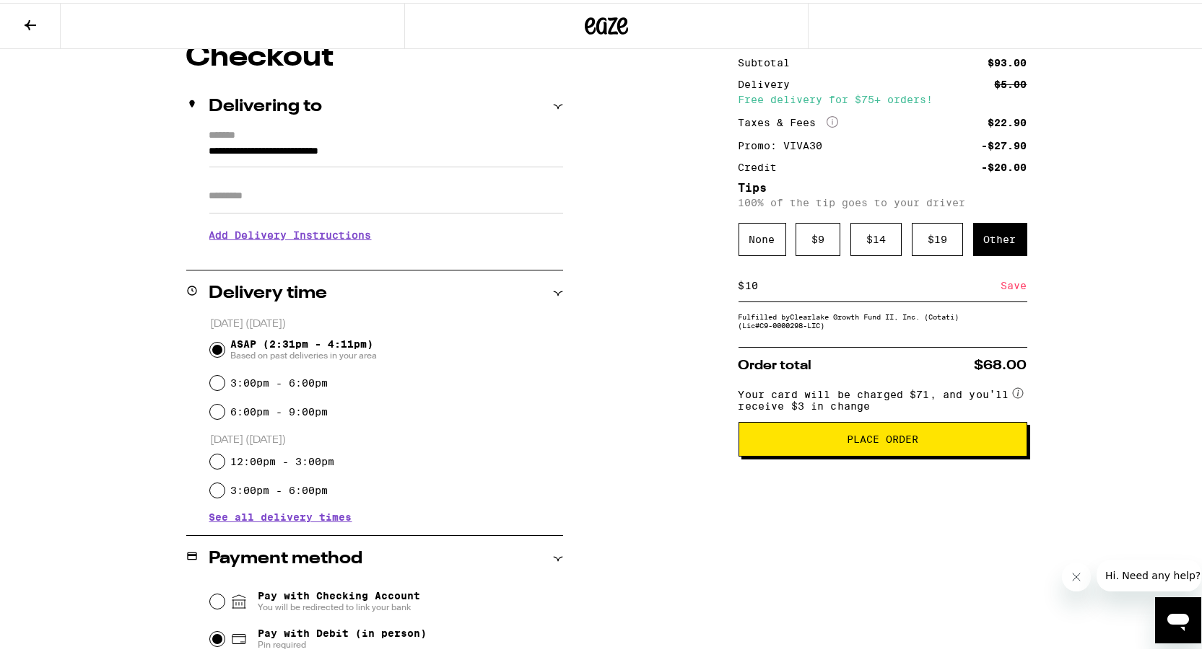
type input "10"
click at [1001, 287] on div "Save" at bounding box center [1014, 283] width 26 height 32
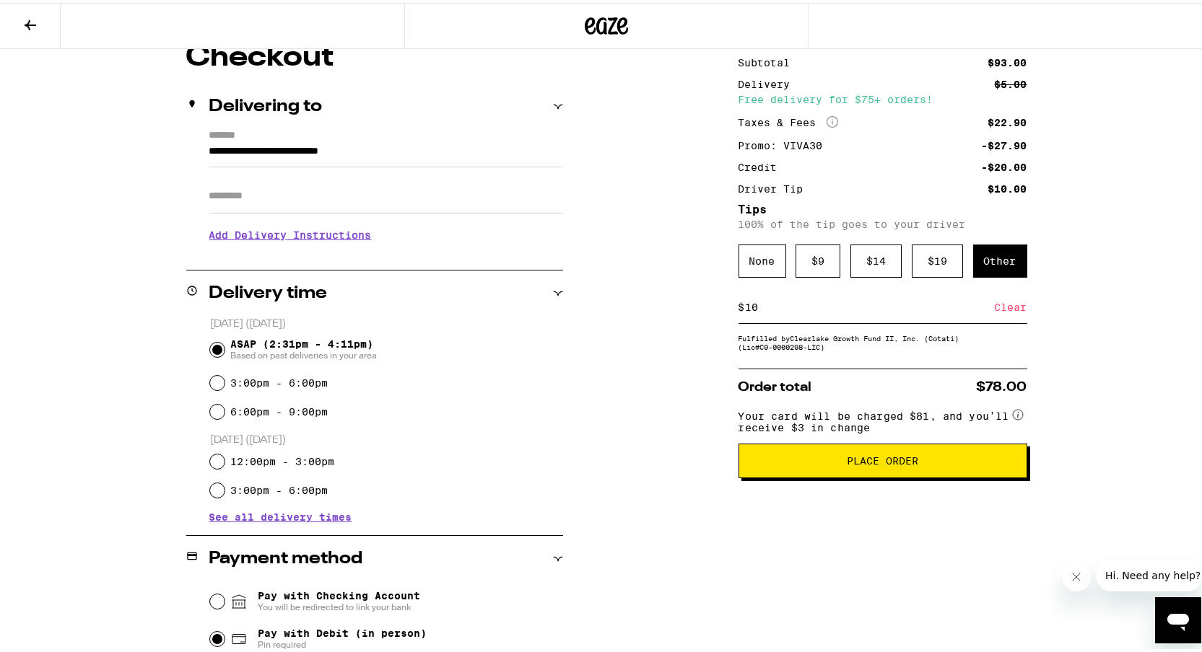
click at [867, 463] on span "Place Order" at bounding box center [882, 458] width 71 height 10
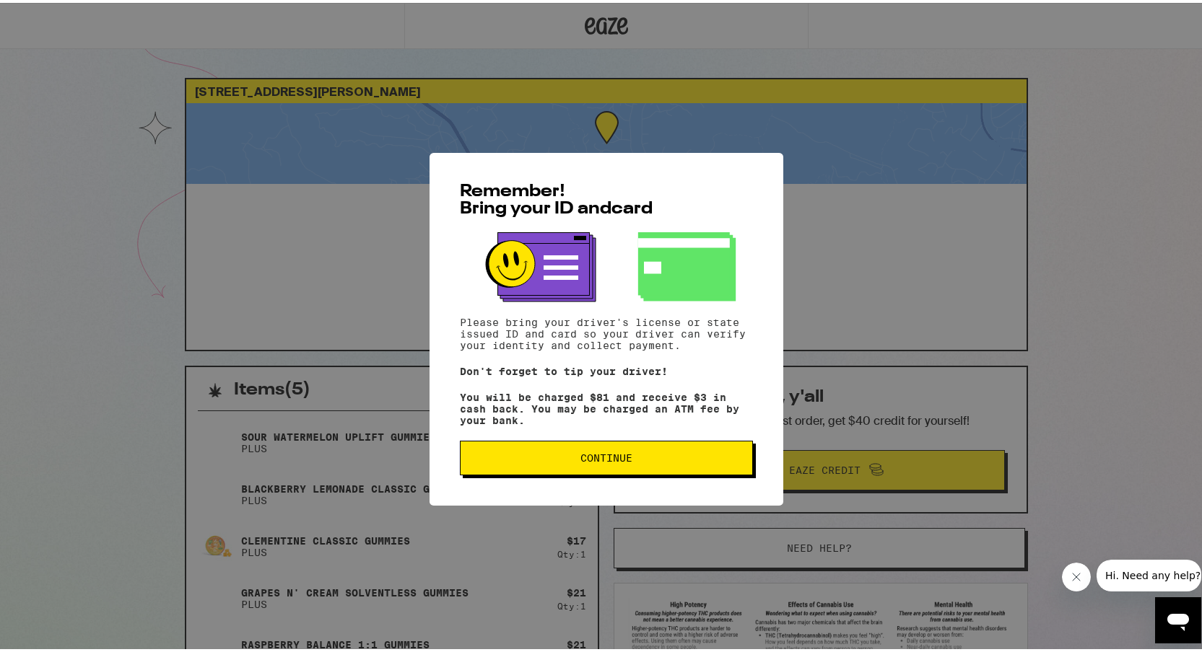
click at [595, 468] on button "Continue" at bounding box center [606, 455] width 293 height 35
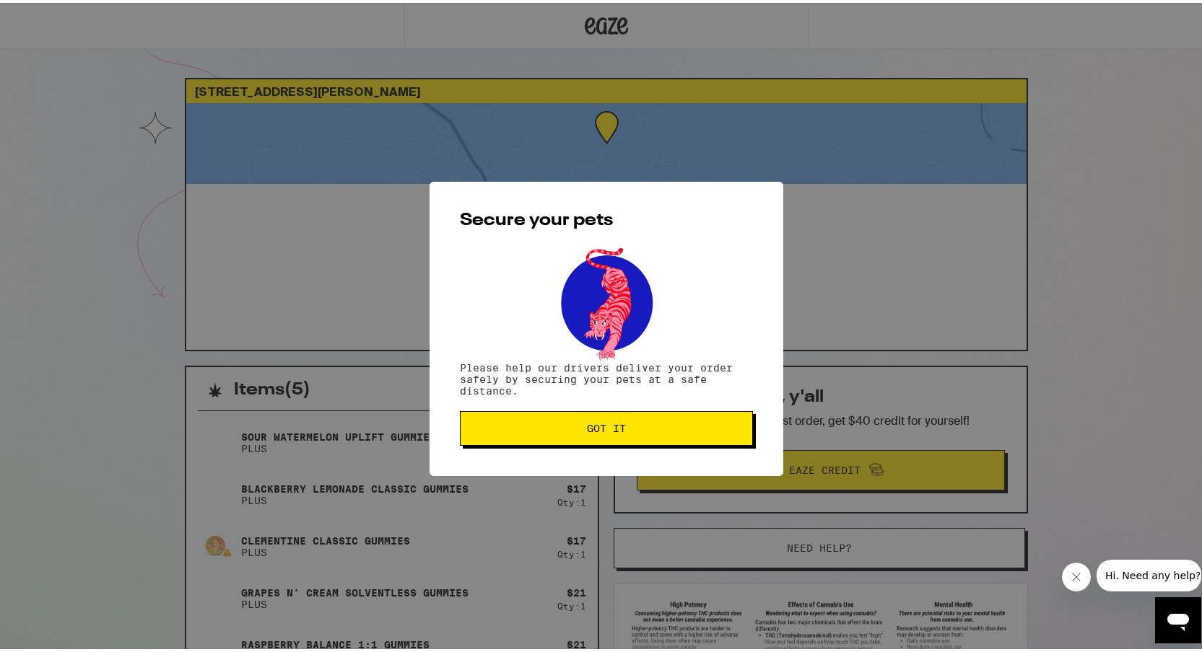
click at [638, 430] on span "Got it" at bounding box center [606, 426] width 268 height 10
